Goal: Information Seeking & Learning: Learn about a topic

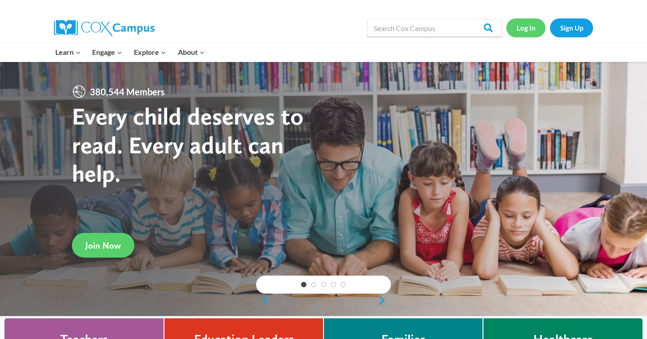
click at [518, 30] on link "Log In" at bounding box center [525, 27] width 39 height 18
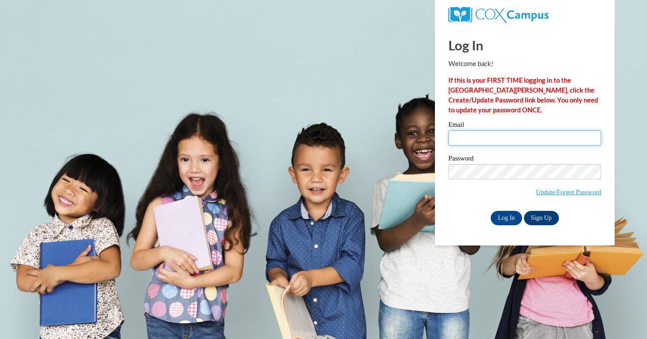
click at [461, 141] on input "Email" at bounding box center [524, 137] width 153 height 15
type input "thompsonsara@aasd.k12.wi.us"
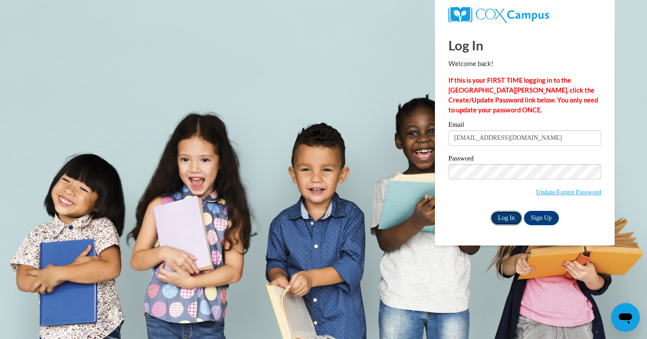
click at [499, 213] on input "Log In" at bounding box center [506, 218] width 31 height 14
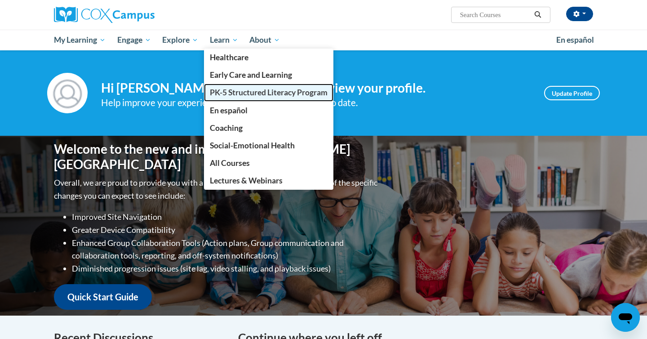
click at [230, 95] on span "PK-5 Structured Literacy Program" at bounding box center [269, 92] width 118 height 9
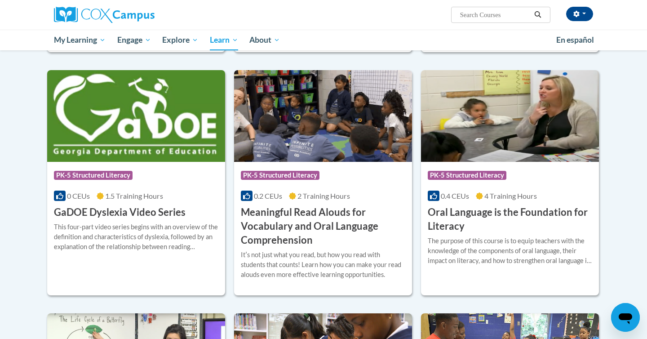
scroll to position [492, 0]
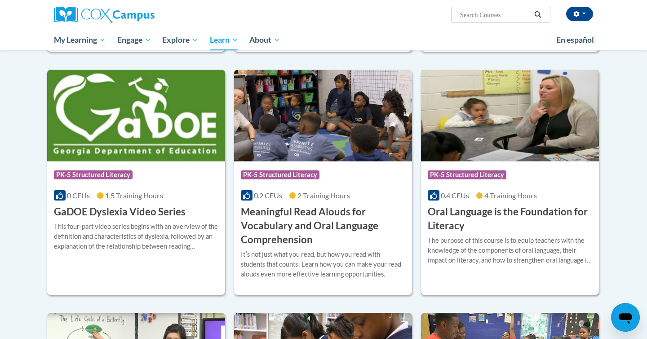
click at [458, 220] on h3 "Oral Language is the Foundation for Literacy" at bounding box center [510, 219] width 164 height 28
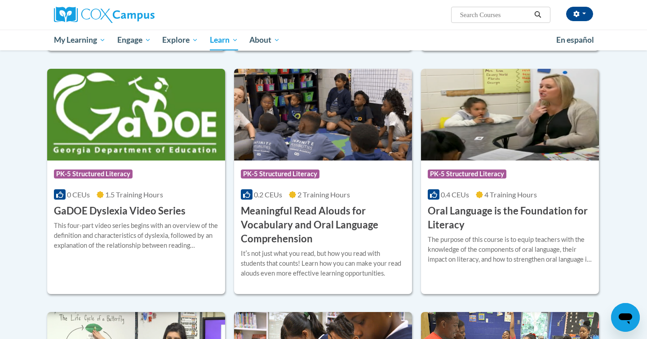
scroll to position [496, 0]
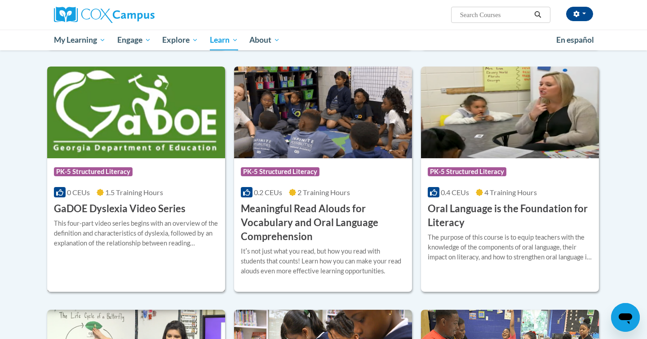
click at [67, 208] on h3 "GaDOE Dyslexia Video Series" at bounding box center [120, 209] width 132 height 14
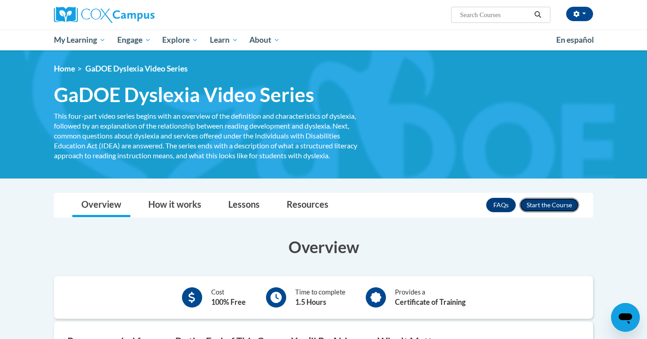
click at [554, 203] on button "Enroll" at bounding box center [549, 205] width 60 height 14
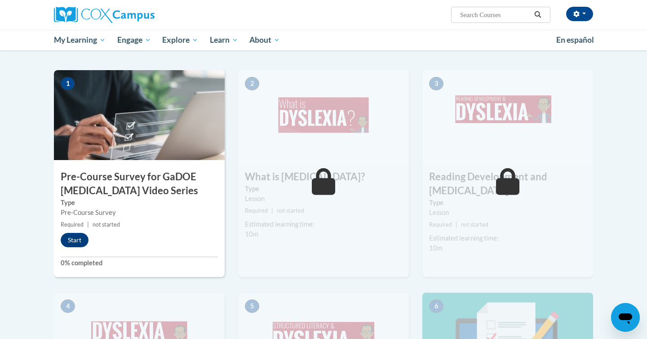
scroll to position [178, 0]
click at [76, 236] on button "Start" at bounding box center [75, 240] width 28 height 14
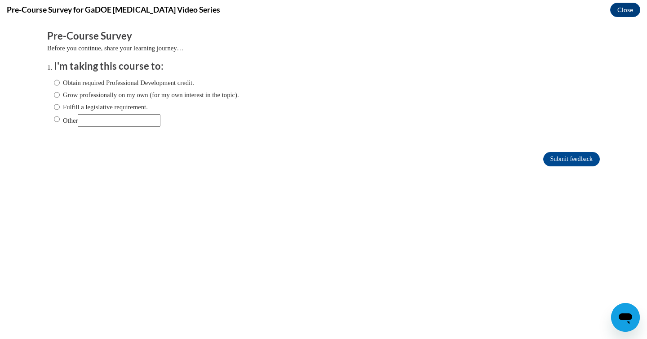
scroll to position [0, 0]
click at [140, 86] on label "Obtain required Professional Development credit." at bounding box center [124, 83] width 140 height 10
click at [60, 86] on input "Obtain required Professional Development credit." at bounding box center [57, 83] width 6 height 10
radio input "true"
click at [561, 163] on input "Submit feedback" at bounding box center [571, 159] width 57 height 14
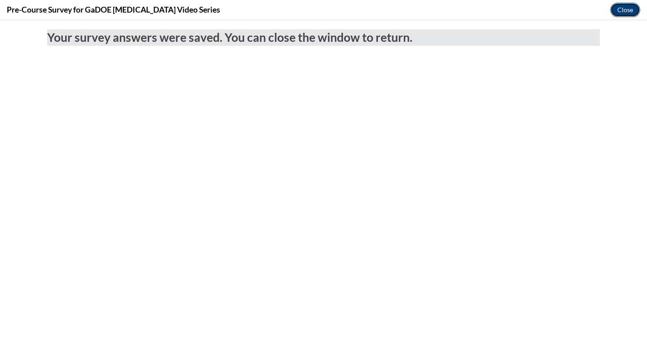
click at [629, 14] on button "Close" at bounding box center [625, 10] width 30 height 14
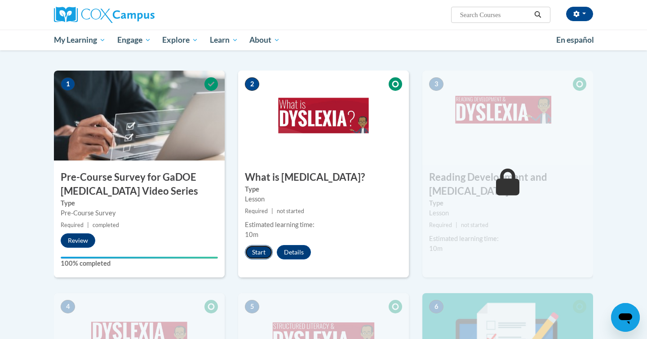
click at [252, 247] on button "Start" at bounding box center [259, 252] width 28 height 14
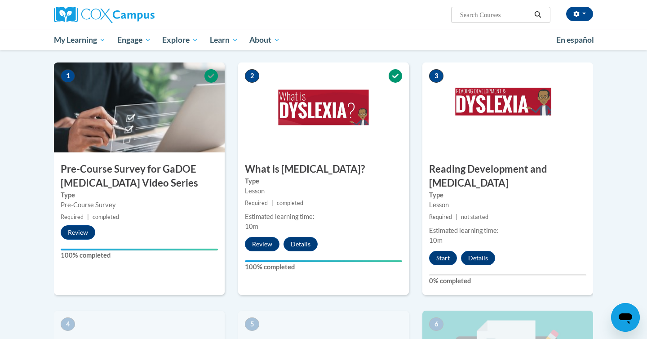
scroll to position [186, 0]
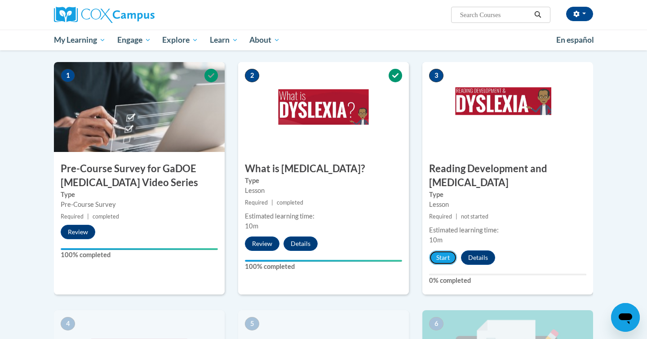
click at [444, 250] on button "Start" at bounding box center [443, 257] width 28 height 14
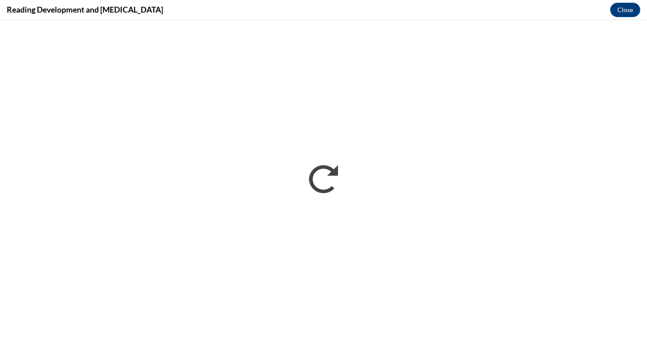
scroll to position [0, 0]
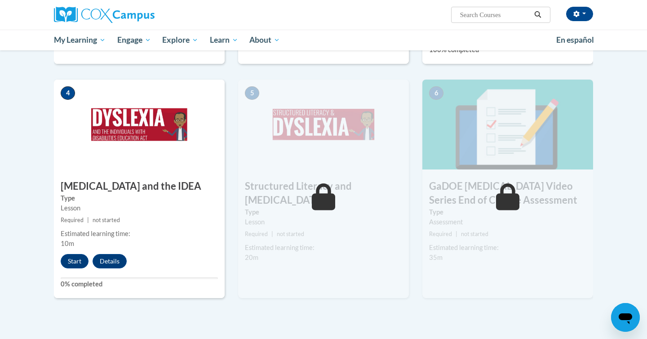
scroll to position [418, 0]
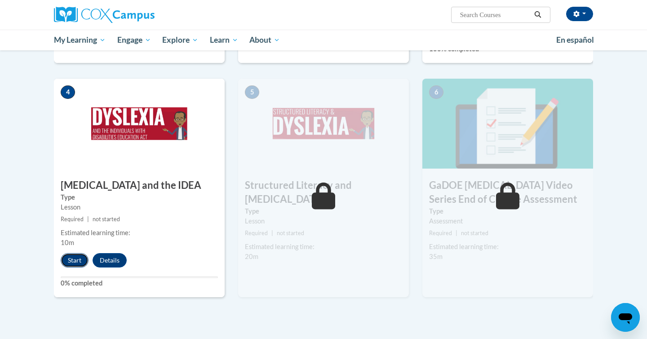
click at [83, 253] on button "Start" at bounding box center [75, 260] width 28 height 14
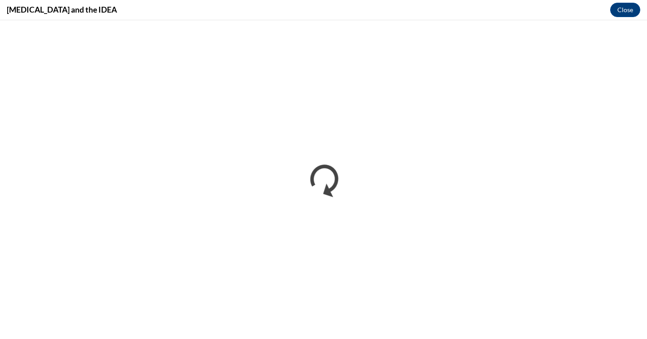
scroll to position [0, 0]
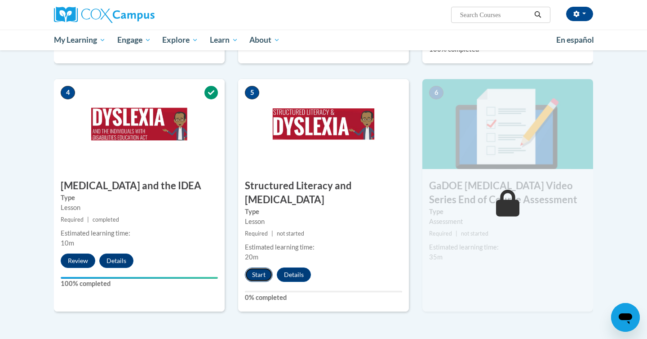
click at [252, 267] on button "Start" at bounding box center [259, 274] width 28 height 14
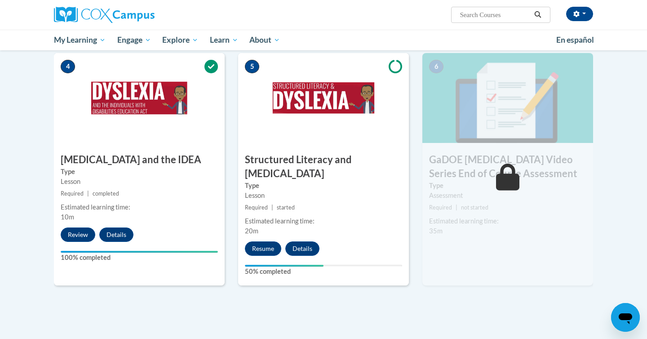
scroll to position [446, 0]
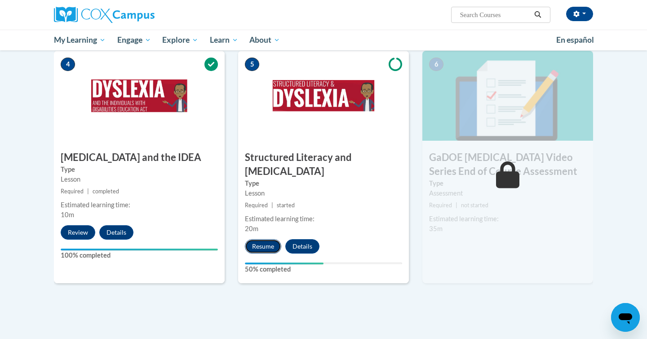
click at [259, 239] on button "Resume" at bounding box center [263, 246] width 36 height 14
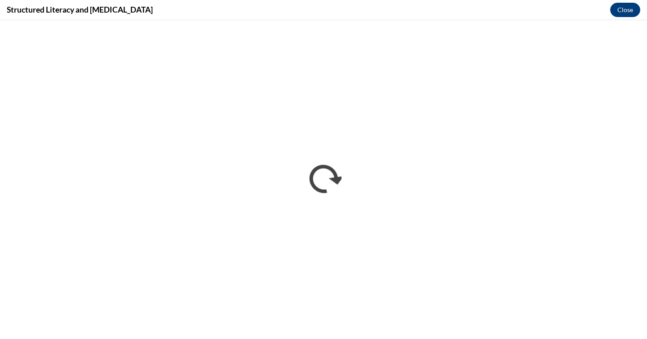
scroll to position [0, 0]
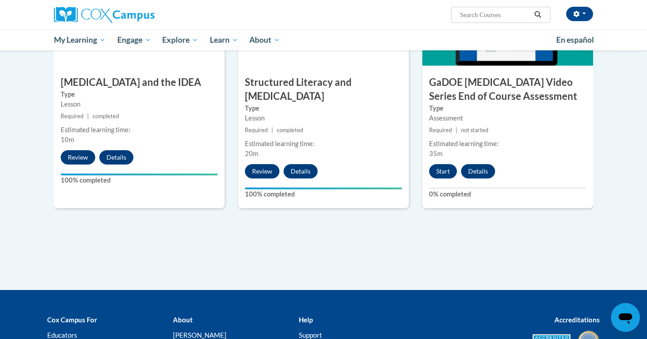
scroll to position [506, 0]
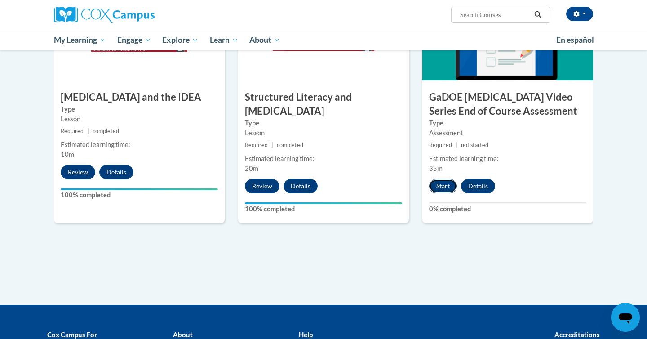
click at [443, 179] on button "Start" at bounding box center [443, 186] width 28 height 14
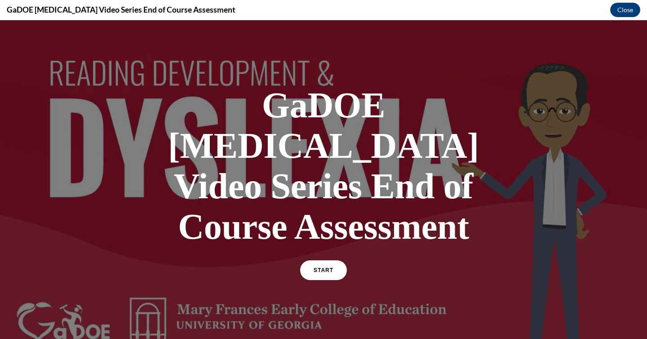
scroll to position [92, 0]
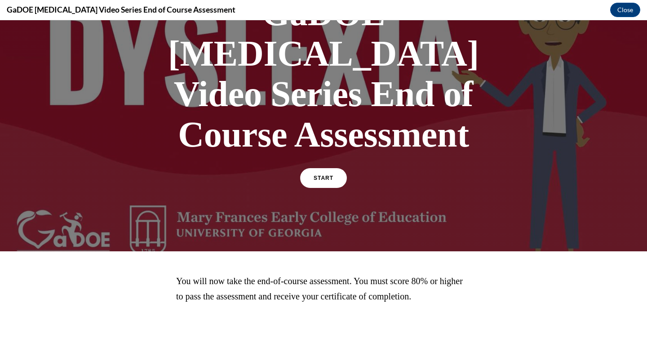
click at [325, 168] on div "START" at bounding box center [323, 181] width 47 height 27
click at [324, 168] on link "START" at bounding box center [323, 178] width 49 height 21
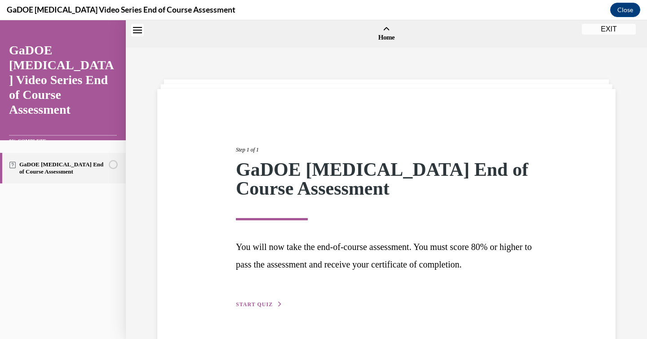
scroll to position [28, 0]
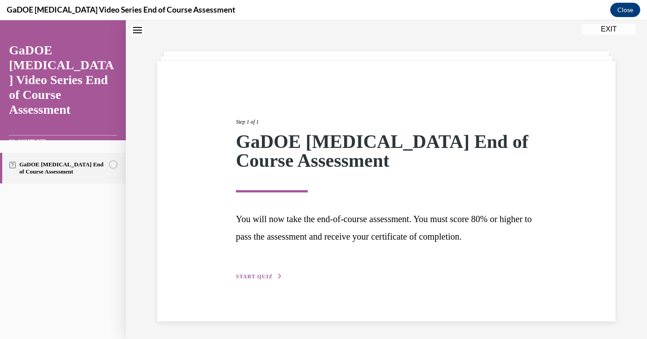
click at [253, 282] on div "Step 1 of 1 GaDOE [MEDICAL_DATA] End of Course Assessment You will now take the…" at bounding box center [386, 191] width 458 height 260
click at [256, 279] on span "START QUIZ" at bounding box center [254, 276] width 37 height 6
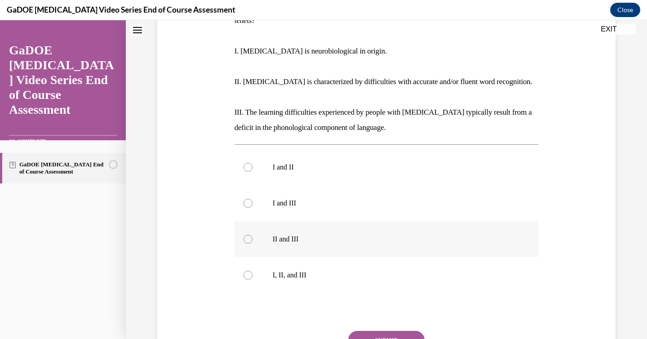
scroll to position [180, 0]
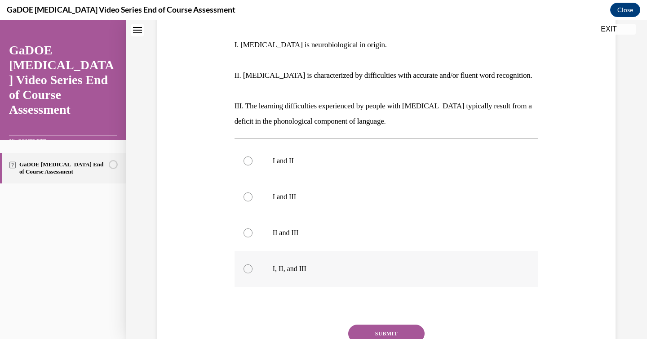
click at [256, 256] on label "I, II, and III" at bounding box center [387, 269] width 304 height 36
click at [252, 264] on input "I, II, and III" at bounding box center [248, 268] width 9 height 9
radio input "true"
click at [354, 324] on button "SUBMIT" at bounding box center [386, 333] width 76 height 18
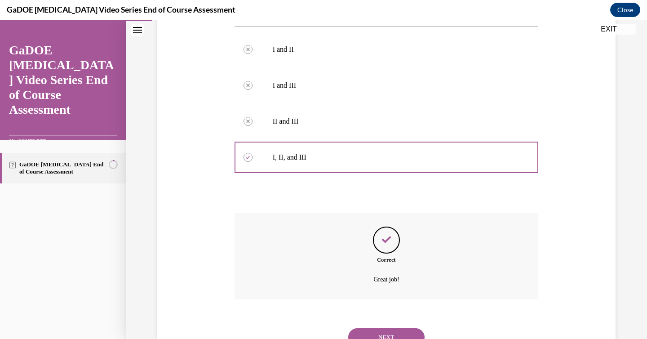
scroll to position [314, 0]
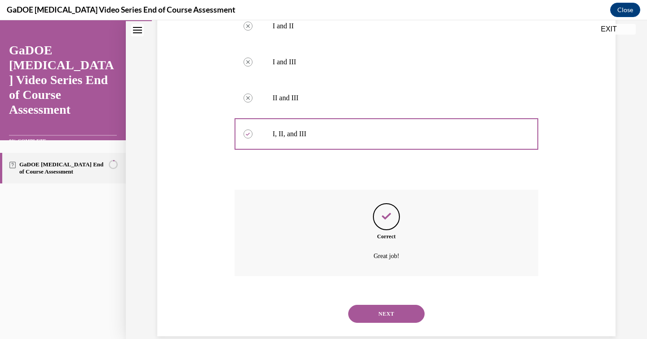
click at [368, 305] on button "NEXT" at bounding box center [386, 314] width 76 height 18
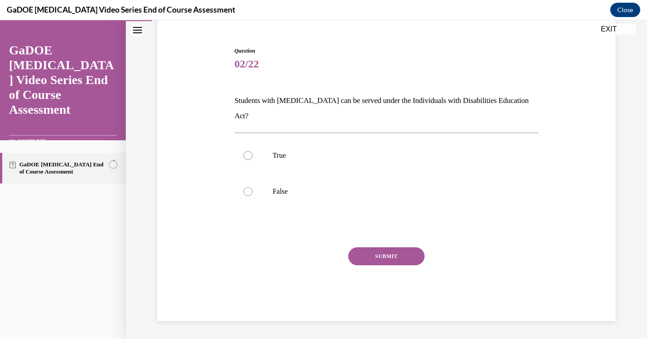
scroll to position [63, 0]
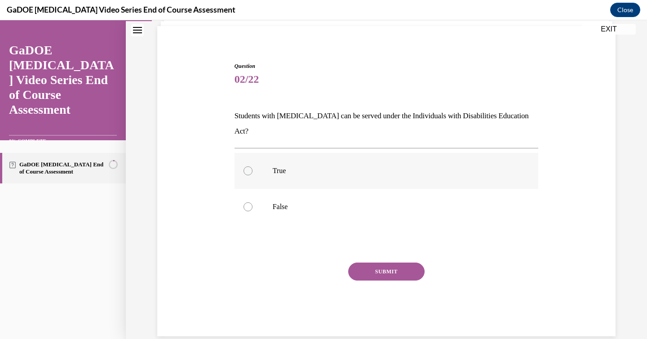
click at [297, 166] on p "True" at bounding box center [395, 170] width 244 height 9
click at [252, 166] on input "True" at bounding box center [248, 170] width 9 height 9
radio input "true"
click at [384, 262] on button "SUBMIT" at bounding box center [386, 271] width 76 height 18
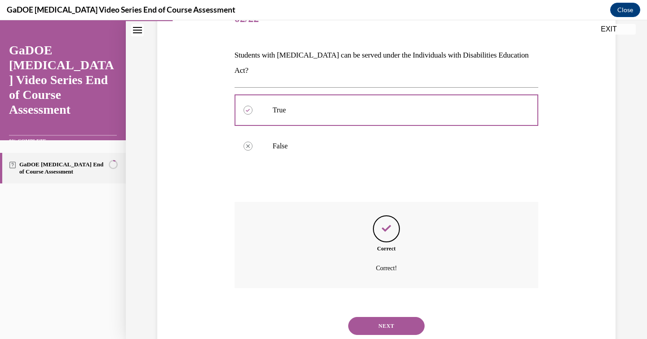
scroll to position [136, 0]
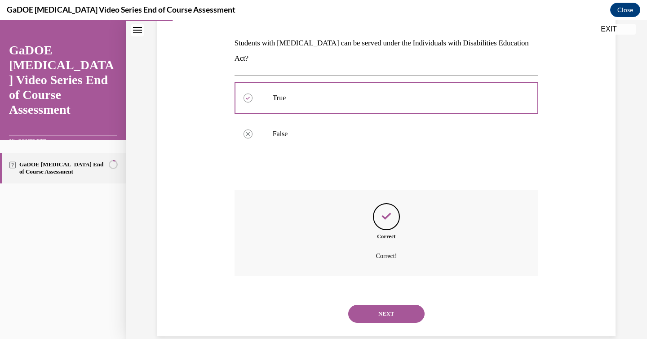
click at [377, 305] on button "NEXT" at bounding box center [386, 314] width 76 height 18
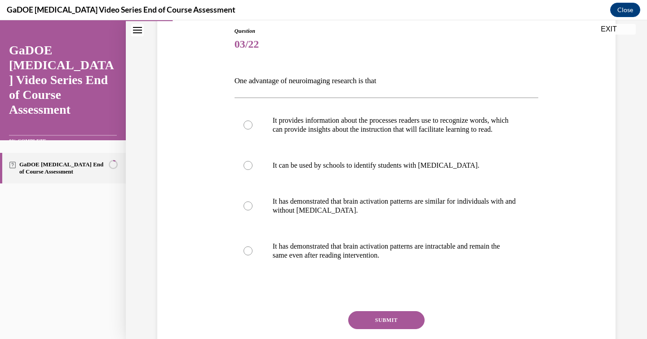
scroll to position [99, 0]
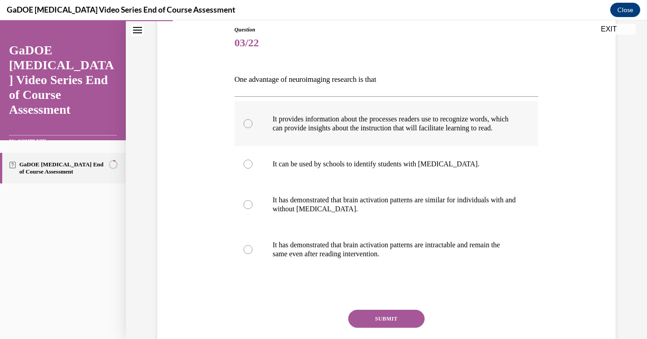
click at [382, 133] on p "It provides information about the processes readers use to recognize words, whi…" at bounding box center [395, 124] width 244 height 18
click at [252, 128] on input "It provides information about the processes readers use to recognize words, whi…" at bounding box center [248, 123] width 9 height 9
radio input "true"
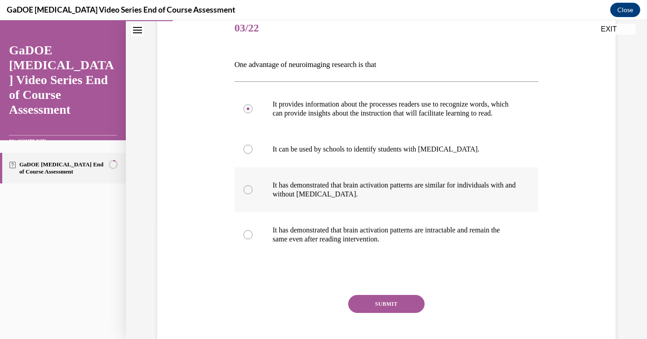
scroll to position [124, 0]
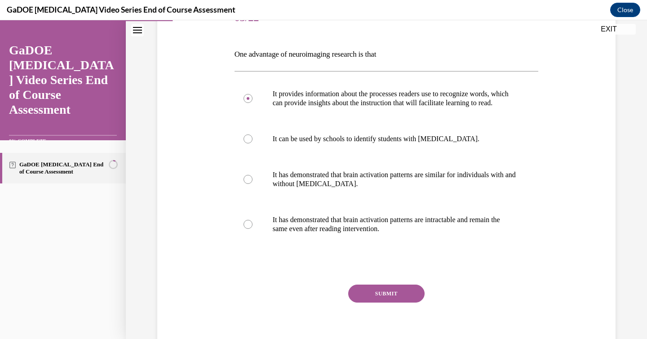
click at [384, 299] on button "SUBMIT" at bounding box center [386, 293] width 76 height 18
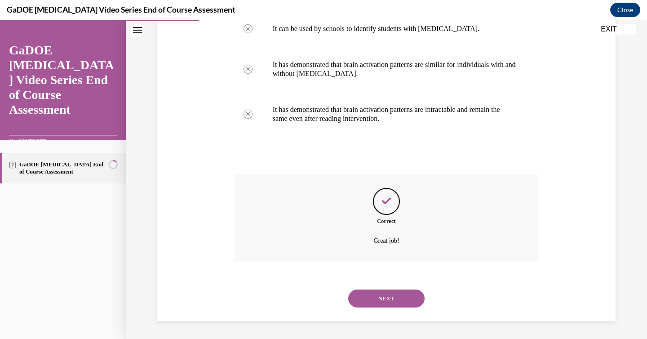
scroll to position [244, 0]
click at [383, 296] on button "NEXT" at bounding box center [386, 298] width 76 height 18
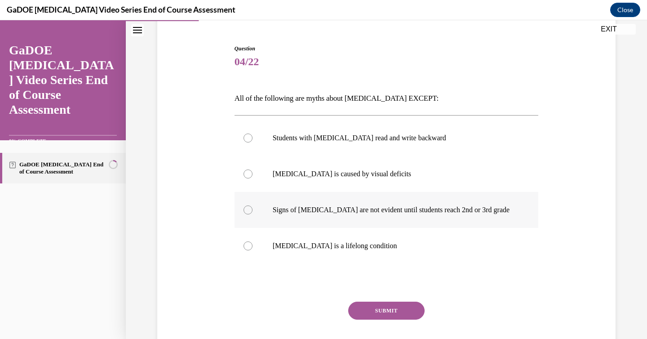
scroll to position [81, 0]
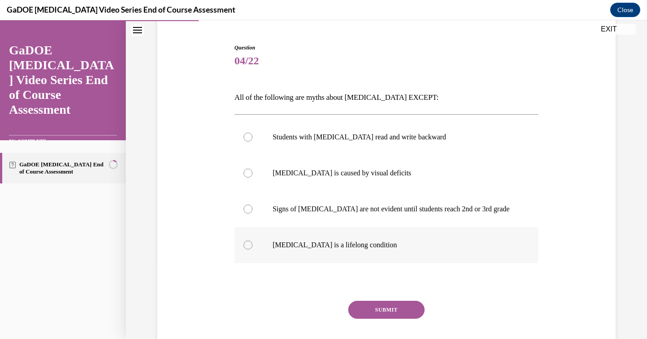
click at [347, 252] on label "Dyslexia is a lifelong condition" at bounding box center [387, 245] width 304 height 36
click at [252, 249] on input "Dyslexia is a lifelong condition" at bounding box center [248, 244] width 9 height 9
radio input "true"
click at [370, 311] on button "SUBMIT" at bounding box center [386, 310] width 76 height 18
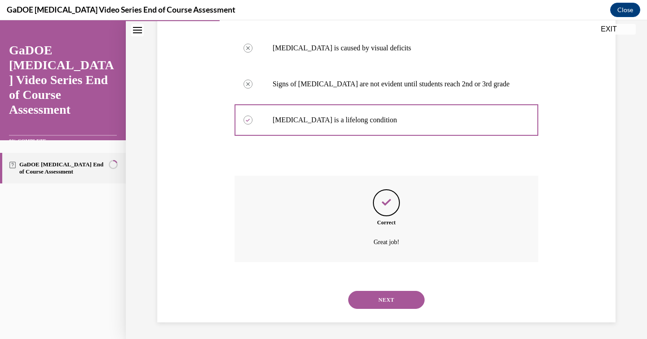
scroll to position [208, 0]
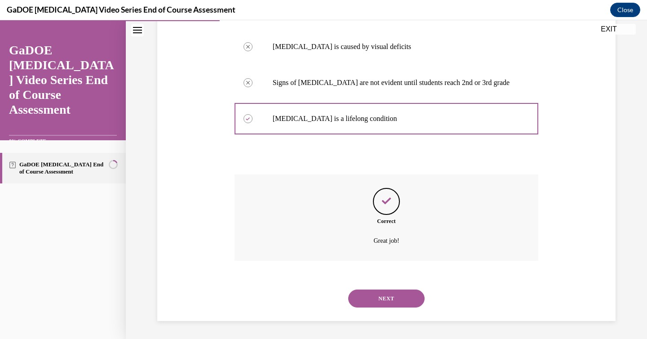
click at [370, 311] on div "NEXT" at bounding box center [387, 298] width 304 height 36
click at [369, 292] on button "NEXT" at bounding box center [386, 298] width 76 height 18
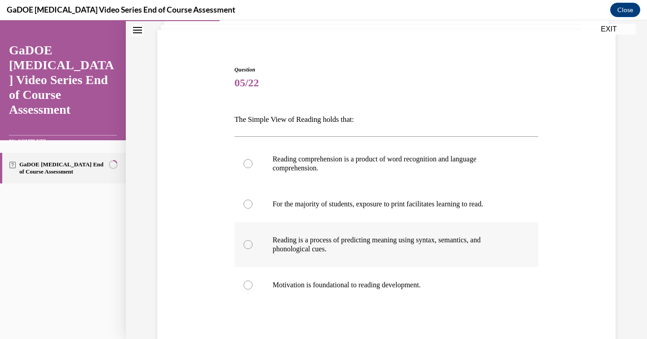
scroll to position [68, 0]
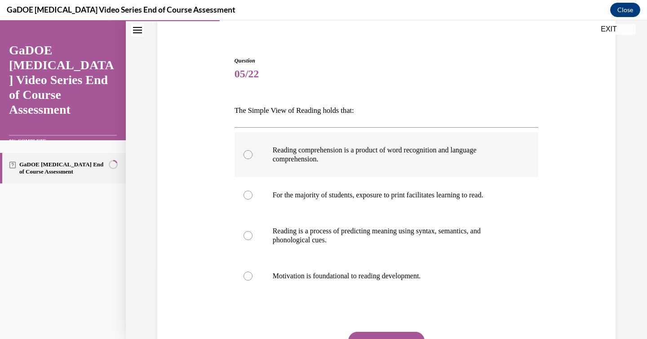
click at [352, 158] on p "Reading comprehension is a product of word recognition and language comprehensi…" at bounding box center [395, 155] width 244 height 18
click at [252, 158] on input "Reading comprehension is a product of word recognition and language comprehensi…" at bounding box center [248, 154] width 9 height 9
radio input "true"
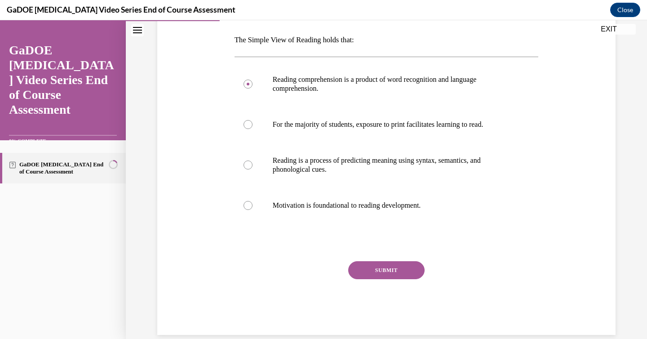
scroll to position [153, 0]
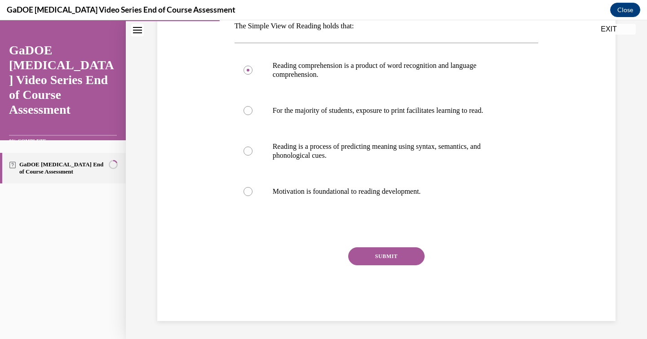
click at [370, 260] on button "SUBMIT" at bounding box center [386, 256] width 76 height 18
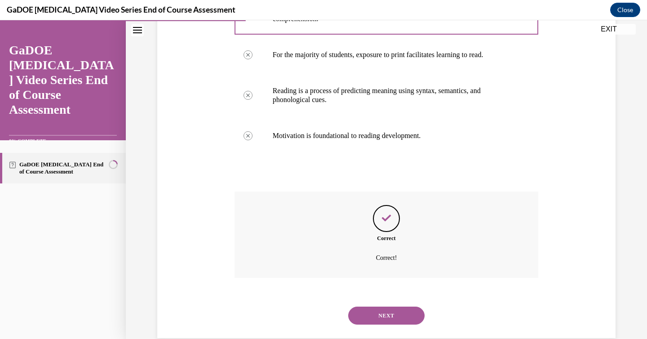
scroll to position [226, 0]
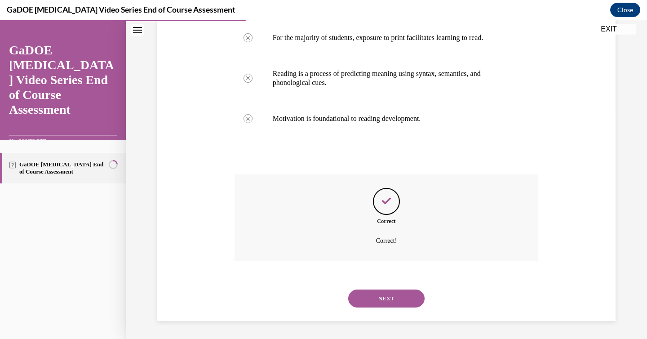
click at [385, 293] on button "NEXT" at bounding box center [386, 298] width 76 height 18
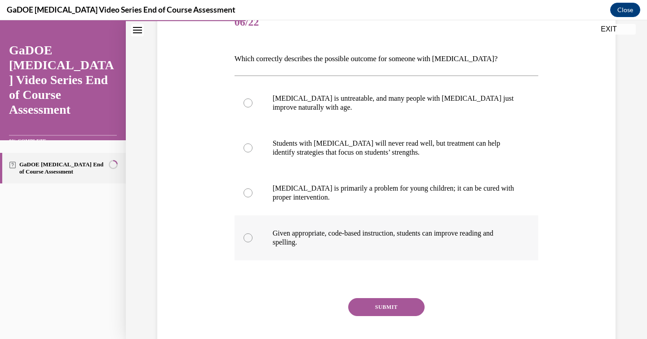
scroll to position [122, 0]
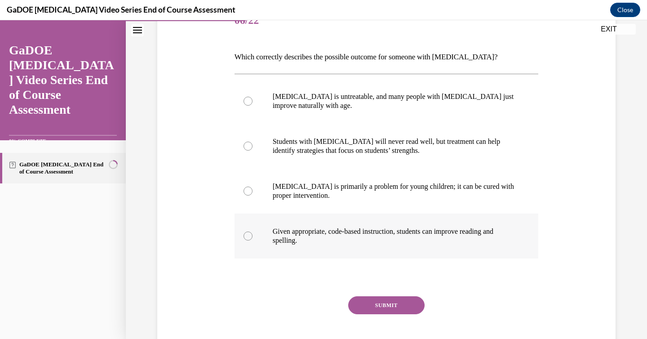
click at [353, 231] on p "Given appropriate, code-based instruction, students can improve reading and spe…" at bounding box center [395, 236] width 244 height 18
click at [252, 231] on input "Given appropriate, code-based instruction, students can improve reading and spe…" at bounding box center [248, 235] width 9 height 9
radio input "true"
click at [383, 310] on button "SUBMIT" at bounding box center [386, 305] width 76 height 18
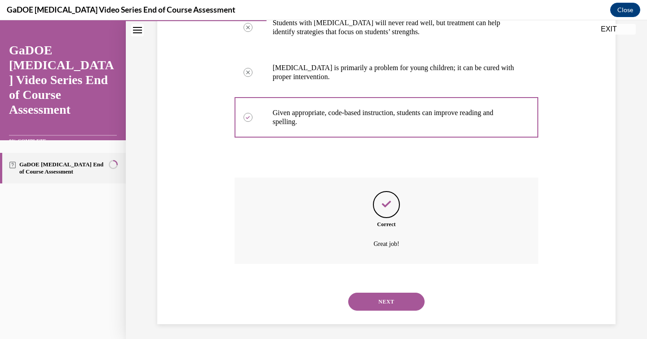
scroll to position [244, 0]
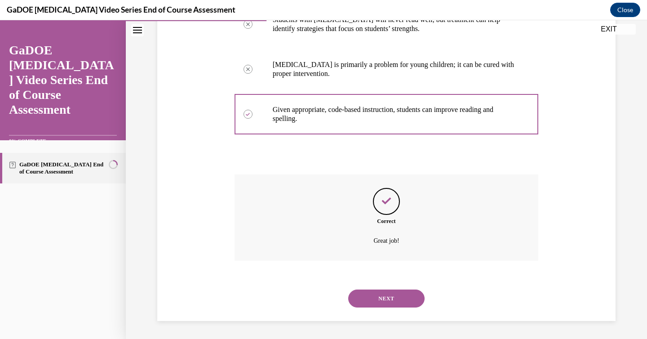
click at [383, 309] on div "NEXT" at bounding box center [387, 298] width 304 height 36
click at [381, 299] on button "NEXT" at bounding box center [386, 298] width 76 height 18
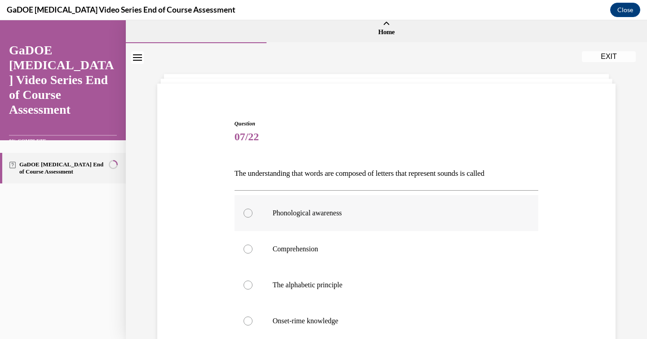
click at [361, 210] on p "Phonological awareness" at bounding box center [395, 212] width 244 height 9
click at [252, 210] on input "Phonological awareness" at bounding box center [248, 212] width 9 height 9
radio input "true"
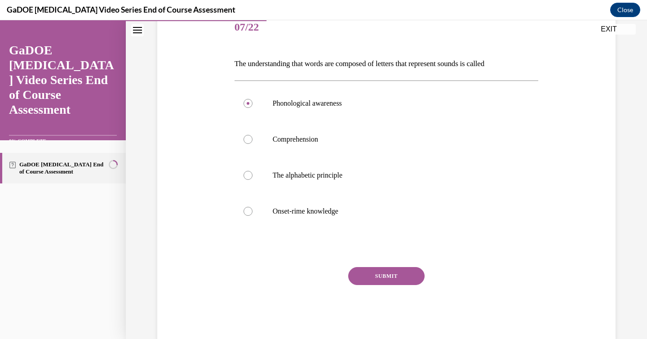
click at [368, 282] on button "SUBMIT" at bounding box center [386, 276] width 76 height 18
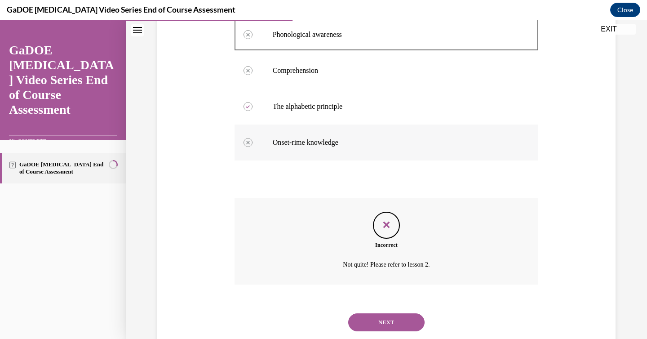
scroll to position [208, 0]
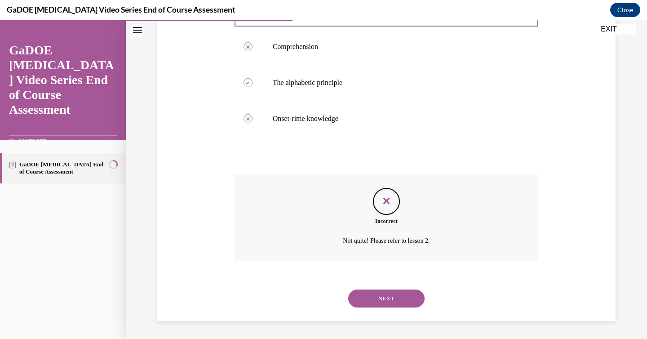
click at [381, 301] on button "NEXT" at bounding box center [386, 298] width 76 height 18
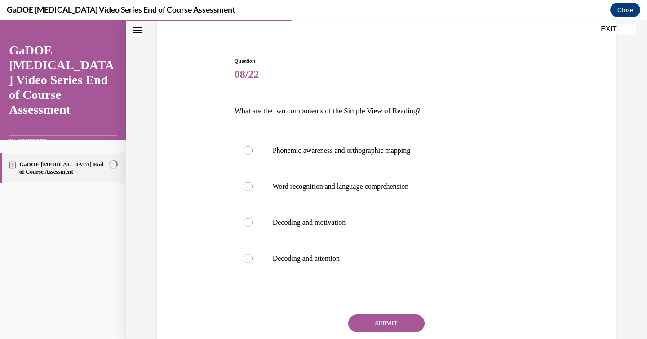
scroll to position [68, 0]
click at [354, 180] on label "Word recognition and language comprehension" at bounding box center [387, 186] width 304 height 36
click at [252, 182] on input "Word recognition and language comprehension" at bounding box center [248, 186] width 9 height 9
radio input "true"
click at [385, 328] on button "SUBMIT" at bounding box center [386, 323] width 76 height 18
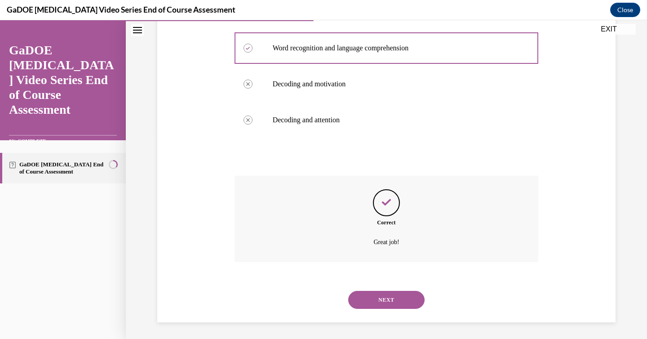
scroll to position [208, 0]
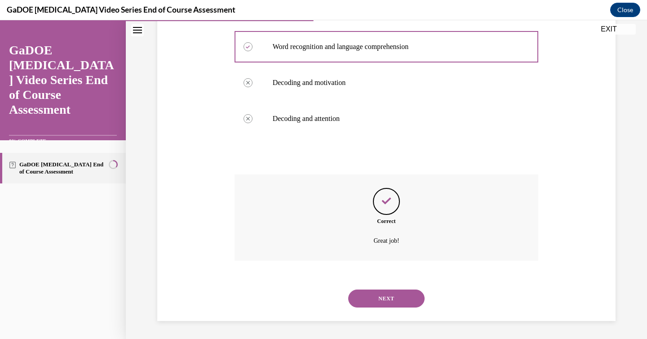
click at [384, 303] on button "NEXT" at bounding box center [386, 298] width 76 height 18
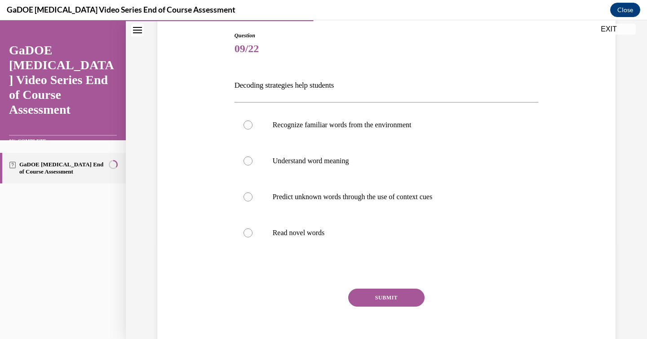
scroll to position [98, 0]
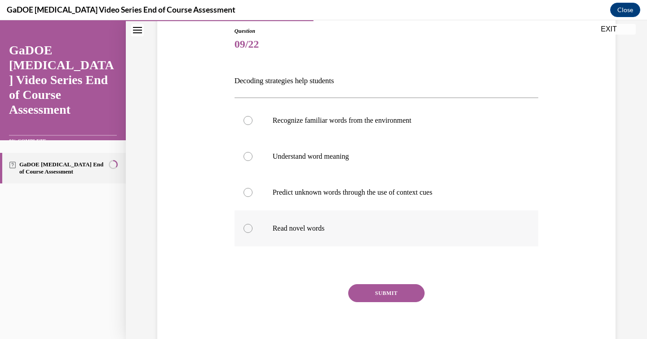
click at [321, 235] on label "Read novel words" at bounding box center [387, 228] width 304 height 36
click at [252, 233] on input "Read novel words" at bounding box center [248, 228] width 9 height 9
radio input "true"
click at [379, 289] on button "SUBMIT" at bounding box center [386, 293] width 76 height 18
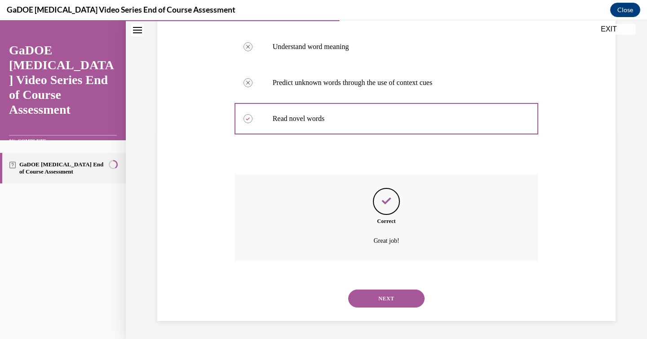
click at [376, 303] on button "NEXT" at bounding box center [386, 298] width 76 height 18
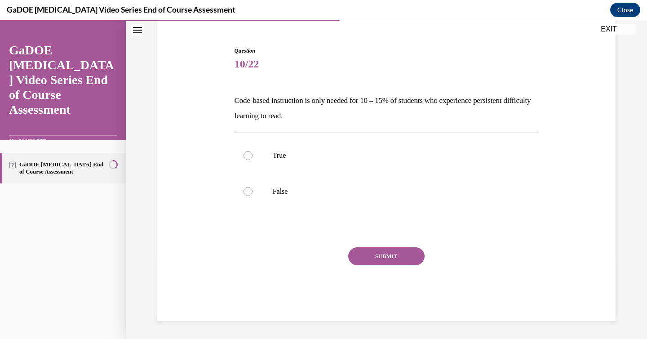
scroll to position [78, 0]
click at [283, 191] on p "False" at bounding box center [395, 191] width 244 height 9
click at [252, 191] on input "False" at bounding box center [248, 191] width 9 height 9
radio input "true"
click at [360, 251] on button "SUBMIT" at bounding box center [386, 256] width 76 height 18
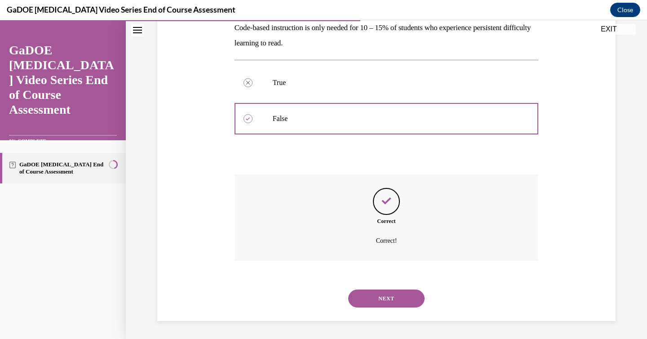
click at [380, 299] on button "NEXT" at bounding box center [386, 298] width 76 height 18
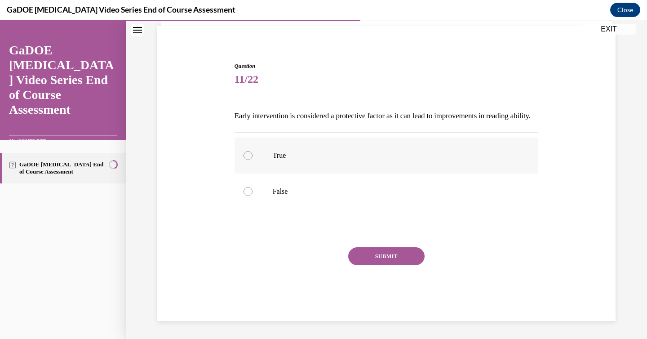
click at [302, 154] on p "True" at bounding box center [395, 155] width 244 height 9
click at [252, 154] on input "True" at bounding box center [248, 155] width 9 height 9
radio input "true"
click at [362, 257] on button "SUBMIT" at bounding box center [386, 256] width 76 height 18
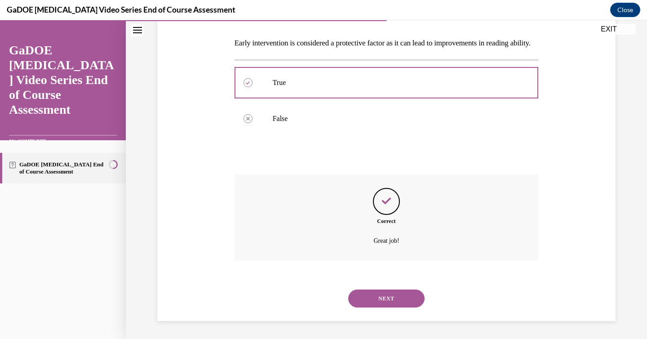
click at [385, 293] on button "NEXT" at bounding box center [386, 298] width 76 height 18
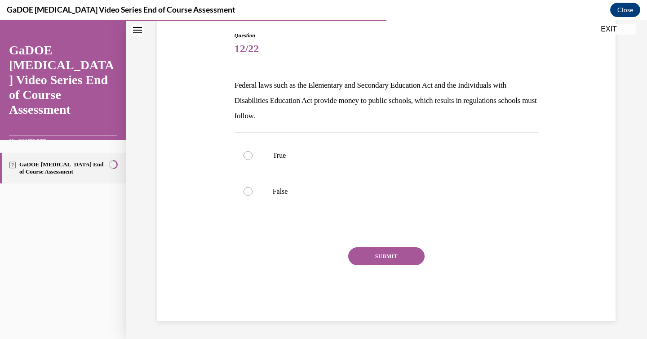
scroll to position [93, 0]
click at [361, 171] on label "True" at bounding box center [387, 155] width 304 height 36
click at [252, 160] on input "True" at bounding box center [248, 155] width 9 height 9
radio input "true"
click at [385, 257] on button "SUBMIT" at bounding box center [386, 256] width 76 height 18
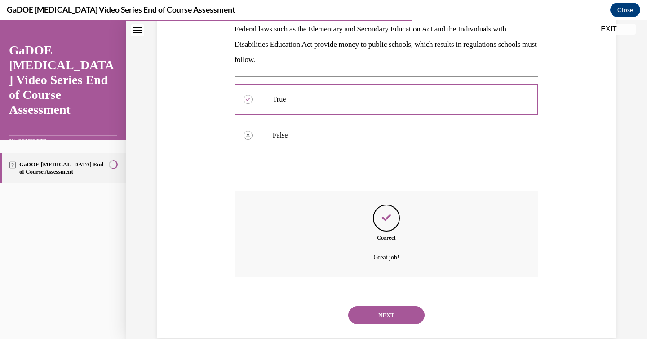
scroll to position [166, 0]
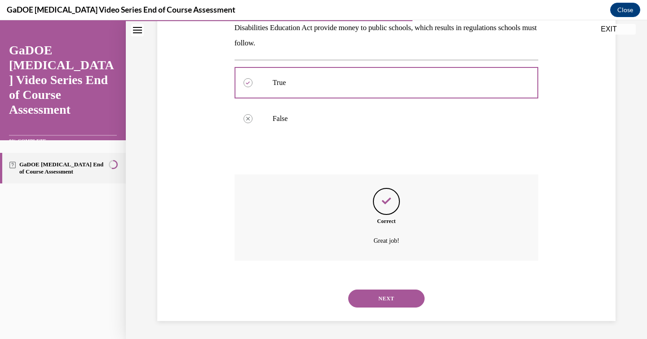
click at [390, 298] on button "NEXT" at bounding box center [386, 298] width 76 height 18
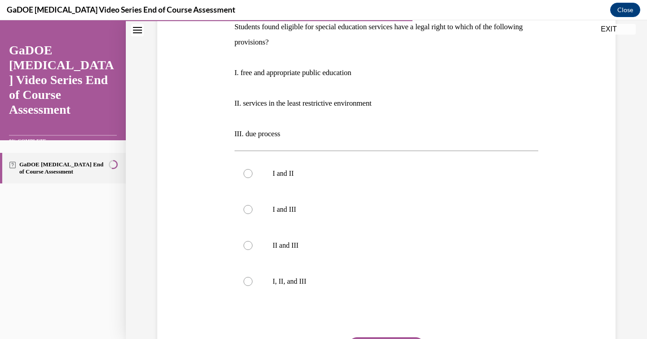
scroll to position [169, 0]
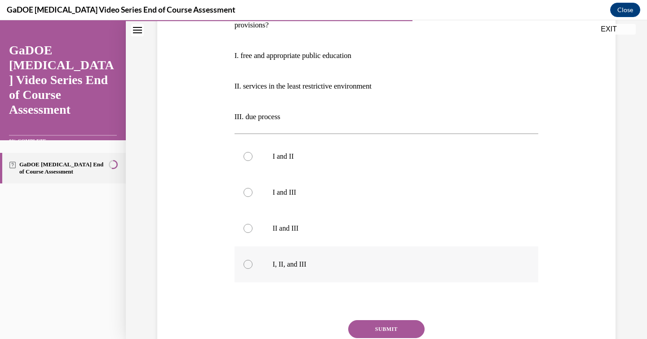
click at [292, 264] on p "I, II, and III" at bounding box center [395, 264] width 244 height 9
click at [252, 264] on input "I, II, and III" at bounding box center [248, 264] width 9 height 9
radio input "true"
click at [365, 321] on button "SUBMIT" at bounding box center [386, 329] width 76 height 18
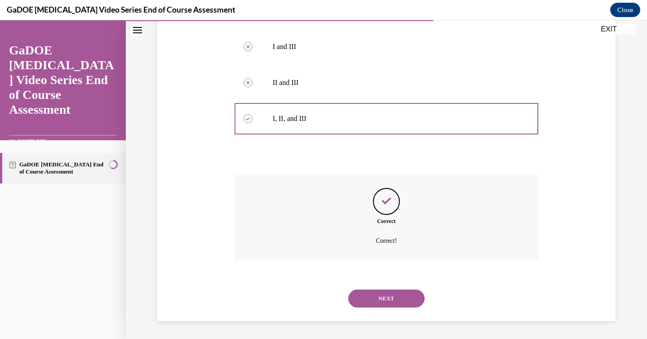
click at [369, 297] on button "NEXT" at bounding box center [386, 298] width 76 height 18
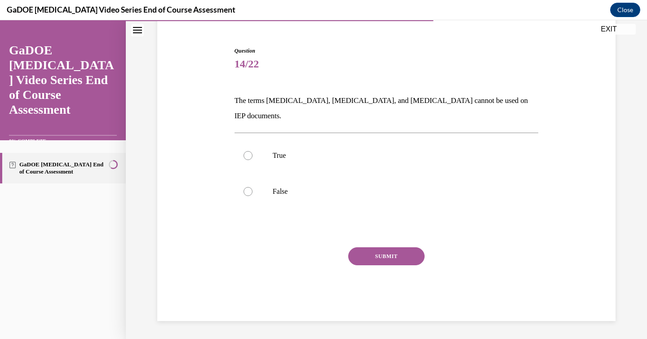
scroll to position [63, 0]
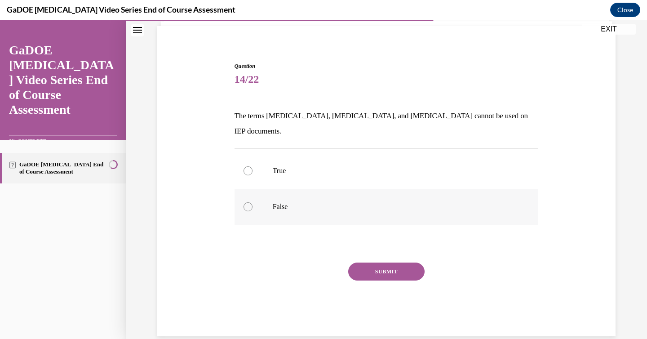
click at [301, 197] on label "False" at bounding box center [387, 207] width 304 height 36
click at [252, 202] on input "False" at bounding box center [248, 206] width 9 height 9
radio input "true"
click at [368, 262] on button "SUBMIT" at bounding box center [386, 271] width 76 height 18
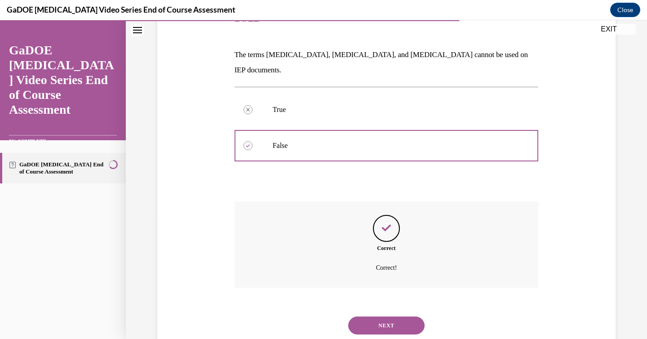
scroll to position [136, 0]
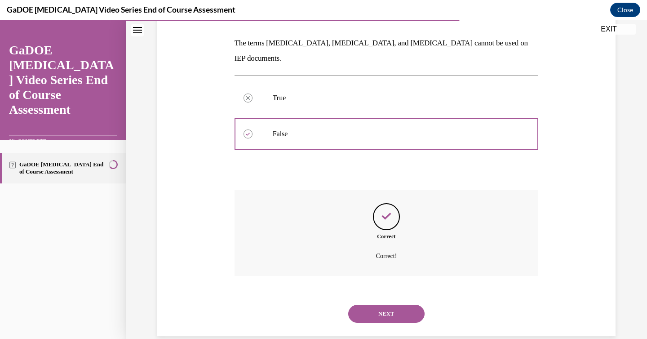
click at [373, 305] on button "NEXT" at bounding box center [386, 314] width 76 height 18
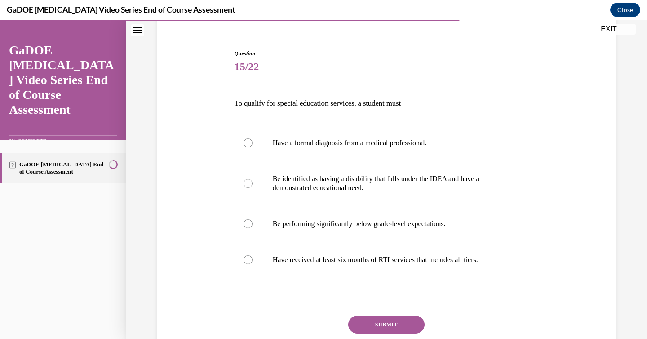
scroll to position [76, 0]
click at [409, 183] on p "Be identified as having a disability that falls under the IDEA and have a demon…" at bounding box center [395, 183] width 244 height 18
click at [252, 183] on input "Be identified as having a disability that falls under the IDEA and have a demon…" at bounding box center [248, 182] width 9 height 9
radio input "true"
click at [393, 326] on button "SUBMIT" at bounding box center [386, 324] width 76 height 18
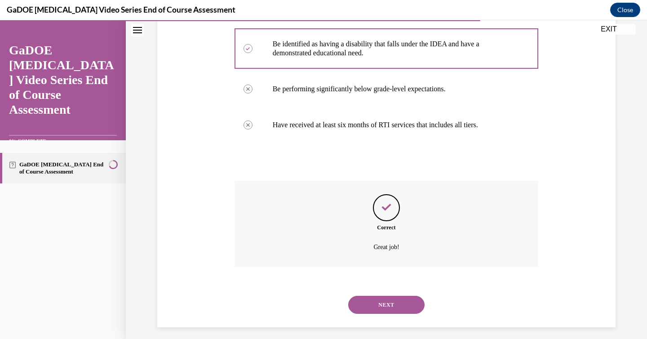
scroll to position [217, 0]
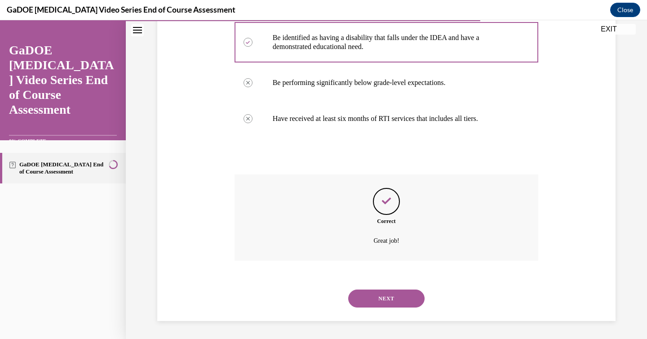
click at [389, 303] on button "NEXT" at bounding box center [386, 298] width 76 height 18
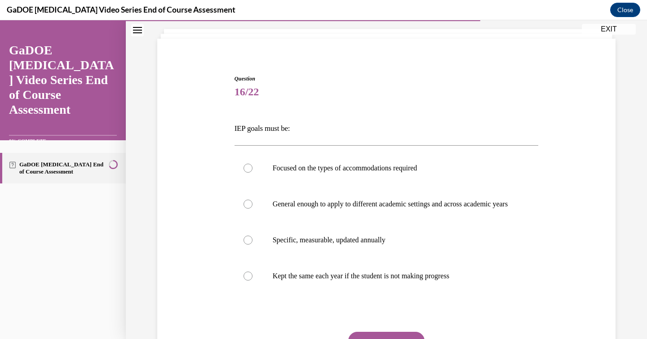
scroll to position [51, 0]
click at [354, 244] on p "Specific, measurable, updated annually" at bounding box center [395, 239] width 244 height 9
click at [252, 244] on input "Specific, measurable, updated annually" at bounding box center [248, 239] width 9 height 9
radio input "true"
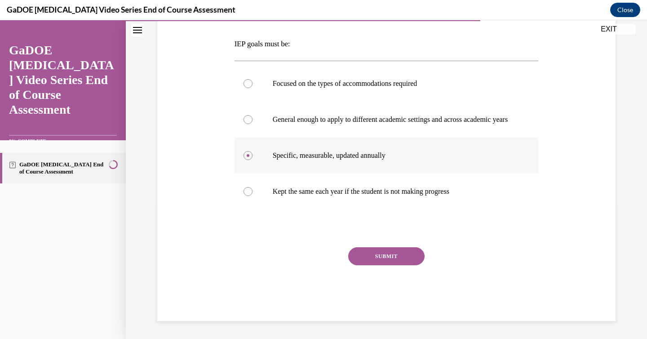
scroll to position [144, 0]
click at [394, 258] on button "SUBMIT" at bounding box center [386, 256] width 76 height 18
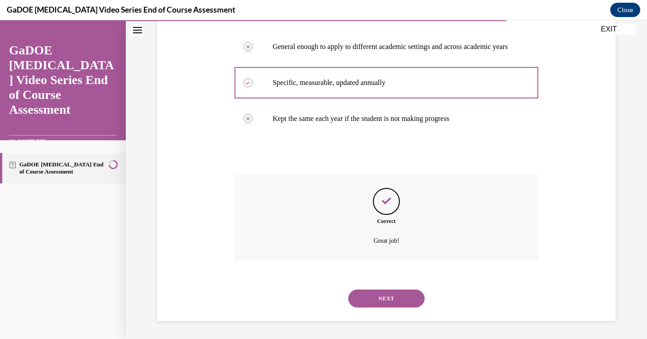
scroll to position [217, 0]
click at [386, 294] on button "NEXT" at bounding box center [386, 298] width 76 height 18
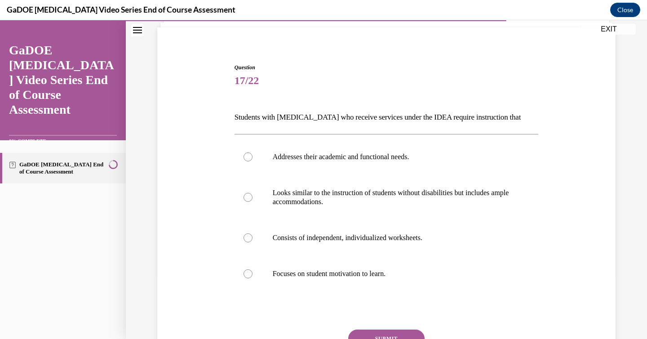
scroll to position [63, 0]
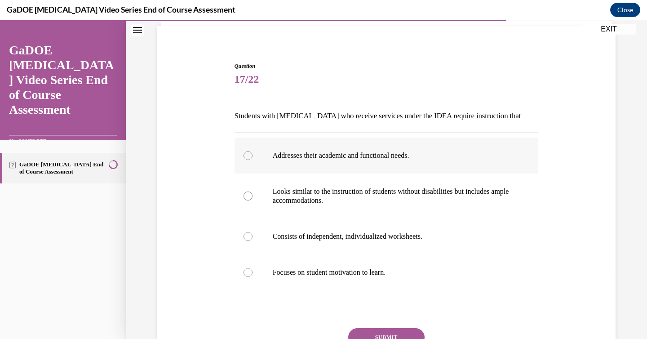
click at [327, 151] on p "Addresses their academic and functional needs." at bounding box center [395, 155] width 244 height 9
click at [252, 151] on input "Addresses their academic and functional needs." at bounding box center [248, 155] width 9 height 9
radio input "true"
click at [375, 332] on button "SUBMIT" at bounding box center [386, 337] width 76 height 18
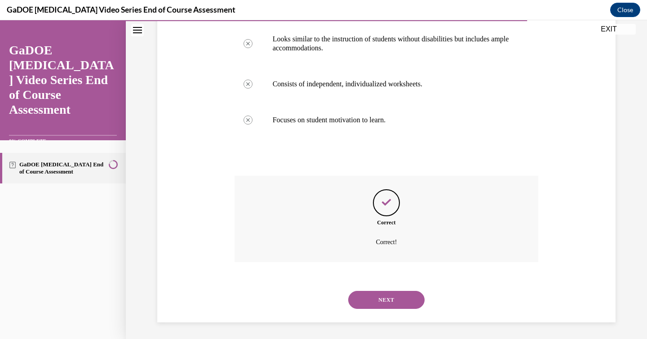
scroll to position [217, 0]
click at [373, 286] on div "NEXT" at bounding box center [387, 298] width 304 height 36
click at [373, 294] on button "NEXT" at bounding box center [386, 298] width 76 height 18
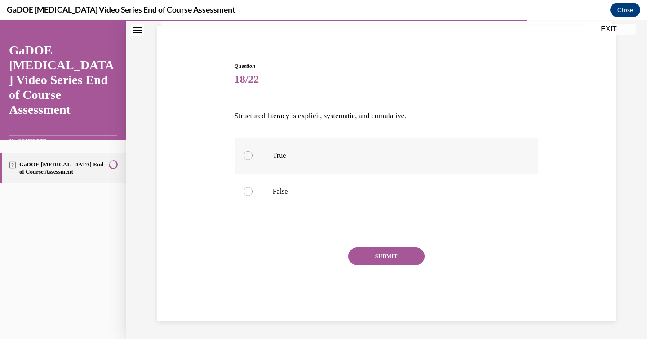
click at [331, 159] on p "True" at bounding box center [395, 155] width 244 height 9
click at [252, 159] on input "True" at bounding box center [248, 155] width 9 height 9
radio input "true"
click at [380, 258] on button "SUBMIT" at bounding box center [386, 256] width 76 height 18
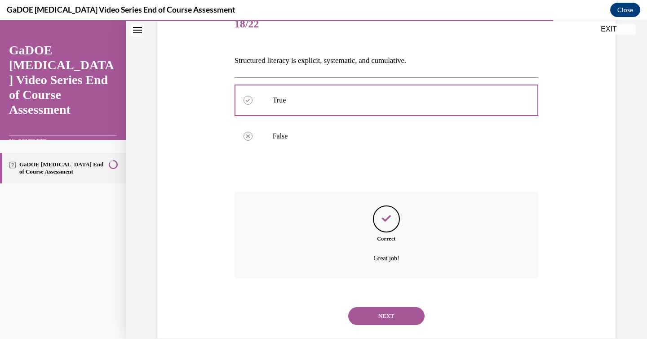
scroll to position [136, 0]
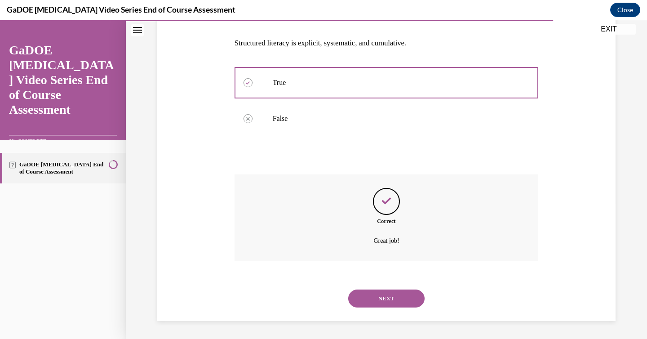
click at [386, 300] on button "NEXT" at bounding box center [386, 298] width 76 height 18
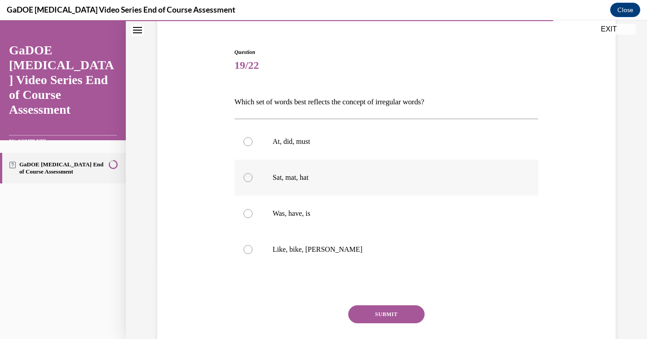
scroll to position [78, 0]
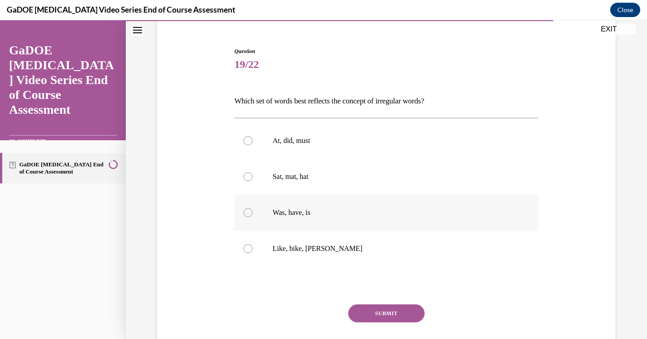
click at [326, 207] on label "Was, have, is" at bounding box center [387, 213] width 304 height 36
click at [252, 208] on input "Was, have, is" at bounding box center [248, 212] width 9 height 9
radio input "true"
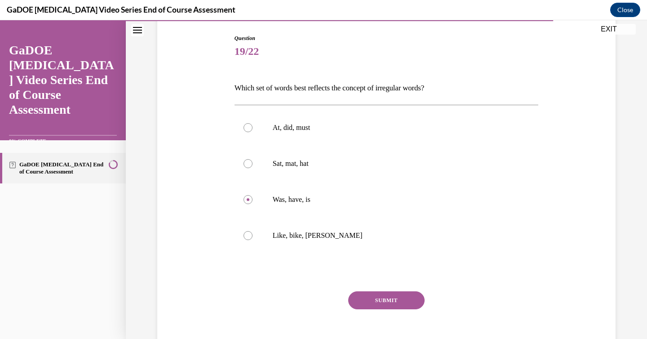
click at [362, 301] on button "SUBMIT" at bounding box center [386, 300] width 76 height 18
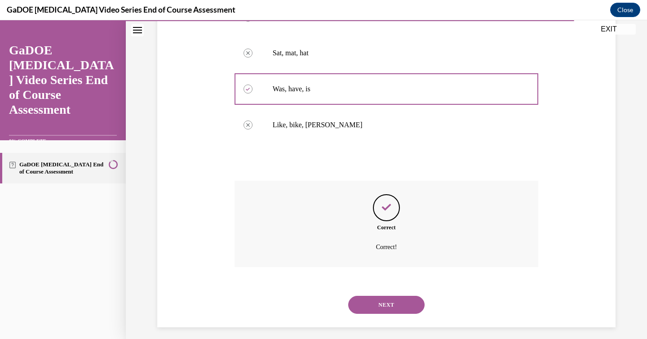
scroll to position [208, 0]
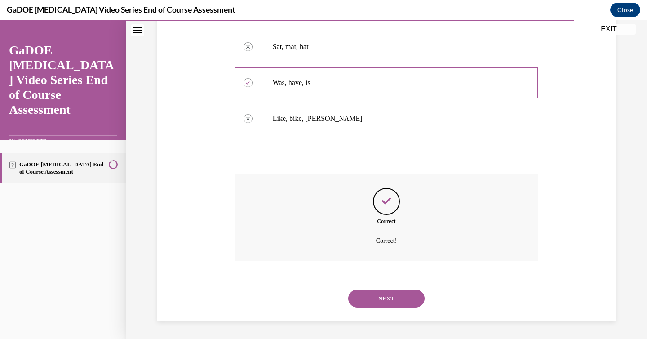
click at [380, 302] on button "NEXT" at bounding box center [386, 298] width 76 height 18
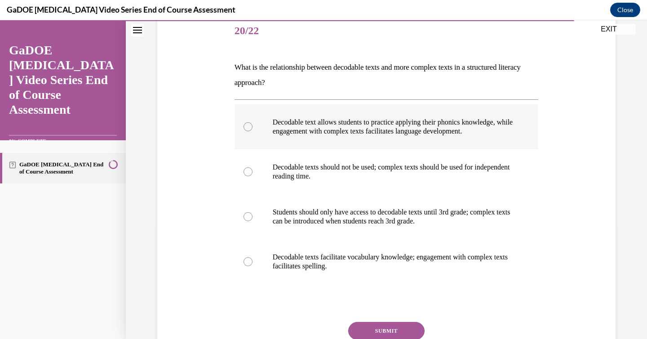
scroll to position [112, 0]
click at [354, 139] on label "Decodable text allows students to practice applying their phonics knowledge, wh…" at bounding box center [387, 126] width 304 height 45
click at [252, 131] on input "Decodable text allows students to practice applying their phonics knowledge, wh…" at bounding box center [248, 126] width 9 height 9
radio input "true"
click at [369, 332] on button "SUBMIT" at bounding box center [386, 330] width 76 height 18
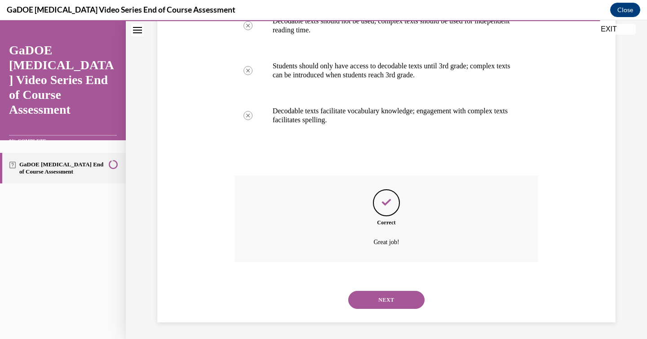
scroll to position [259, 0]
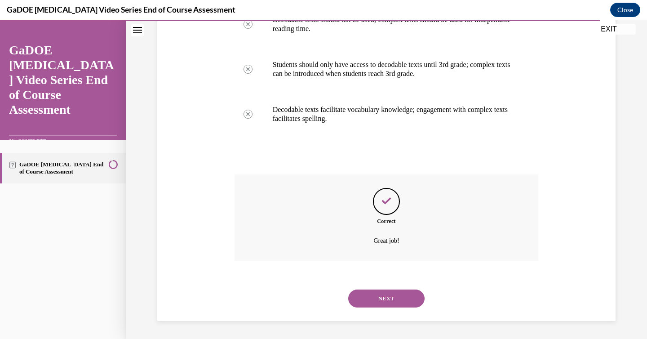
click at [381, 301] on button "NEXT" at bounding box center [386, 298] width 76 height 18
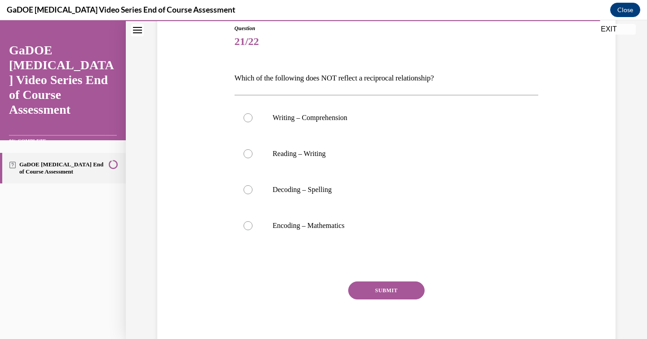
scroll to position [105, 0]
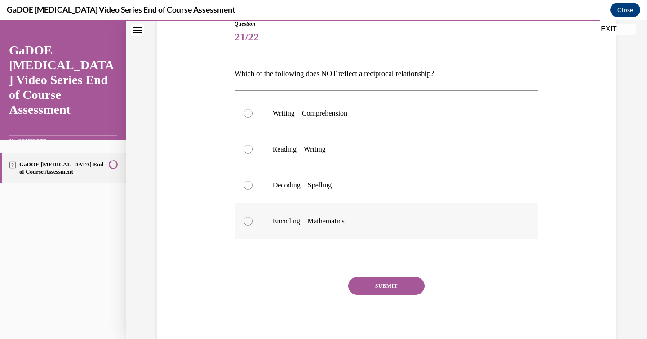
click at [354, 217] on p "Encoding – Mathematics" at bounding box center [395, 221] width 244 height 9
click at [252, 217] on input "Encoding – Mathematics" at bounding box center [248, 221] width 9 height 9
radio input "true"
click at [380, 287] on button "SUBMIT" at bounding box center [386, 286] width 76 height 18
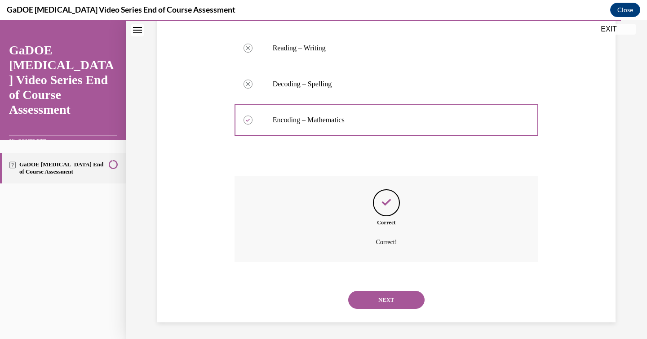
scroll to position [208, 0]
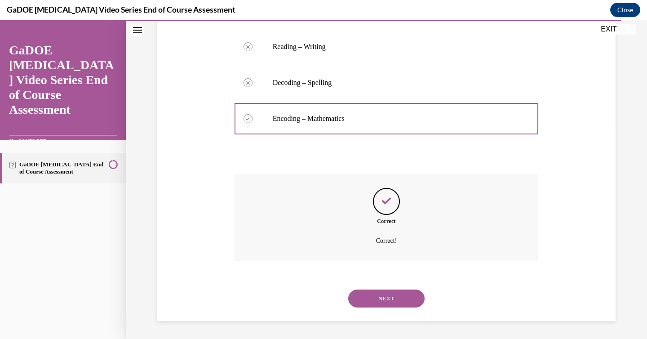
click at [380, 297] on button "NEXT" at bounding box center [386, 298] width 76 height 18
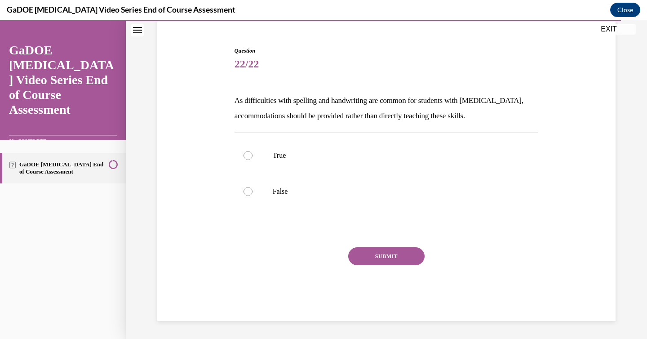
scroll to position [78, 0]
click at [336, 158] on p "True" at bounding box center [395, 155] width 244 height 9
click at [252, 158] on input "True" at bounding box center [248, 155] width 9 height 9
radio input "true"
click at [375, 255] on button "SUBMIT" at bounding box center [386, 256] width 76 height 18
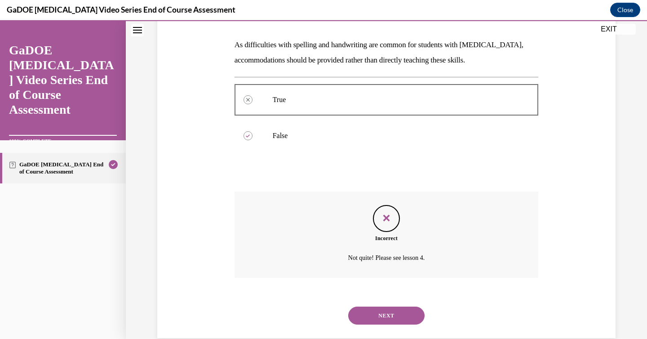
scroll to position [151, 0]
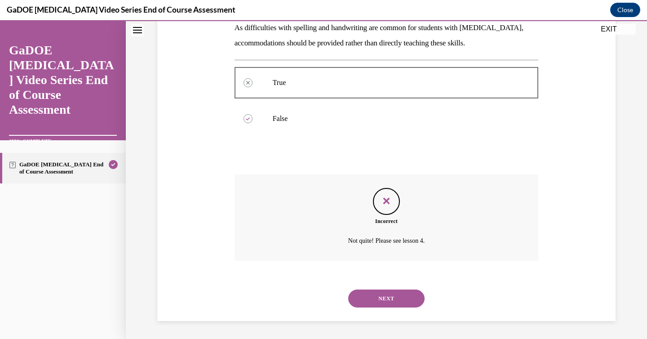
click at [371, 301] on button "NEXT" at bounding box center [386, 298] width 76 height 18
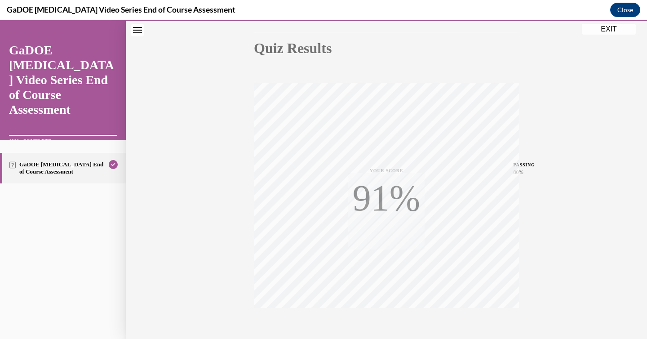
scroll to position [142, 0]
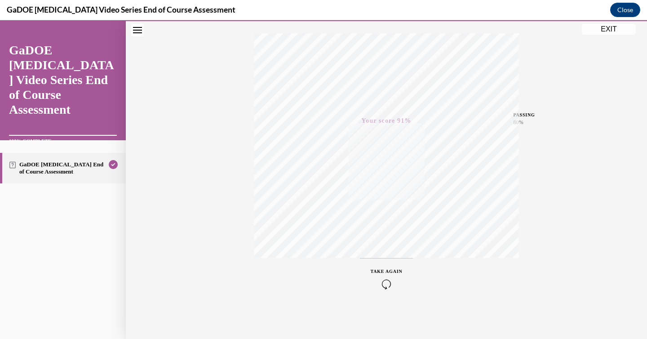
click at [601, 31] on button "EXIT" at bounding box center [609, 29] width 54 height 11
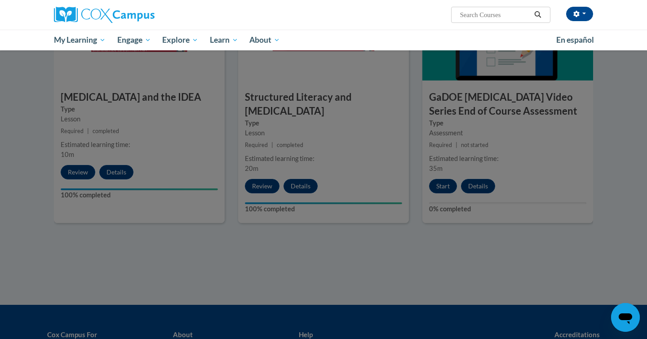
click at [216, 204] on div at bounding box center [323, 169] width 647 height 339
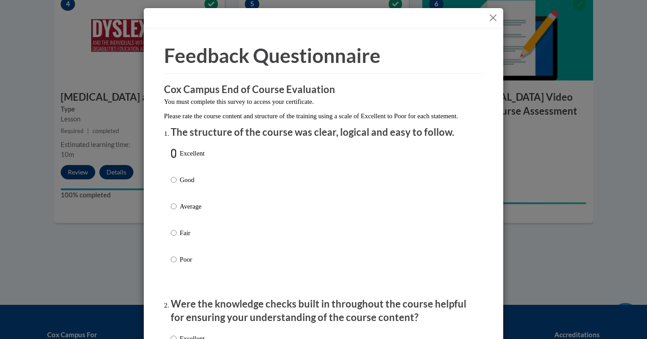
click at [173, 158] on input "Excellent" at bounding box center [174, 153] width 6 height 10
radio input "true"
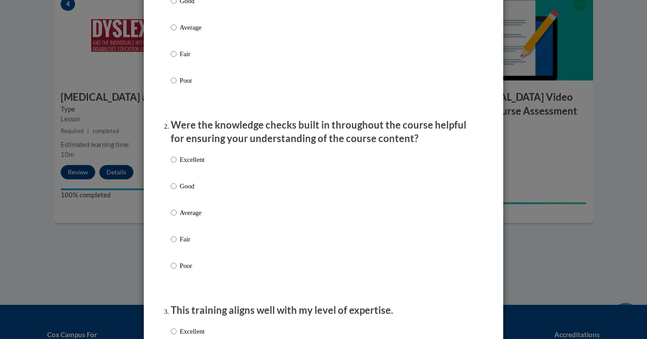
click at [177, 166] on label "Excellent" at bounding box center [188, 167] width 34 height 24
click at [177, 164] on input "Excellent" at bounding box center [174, 160] width 6 height 10
radio input "true"
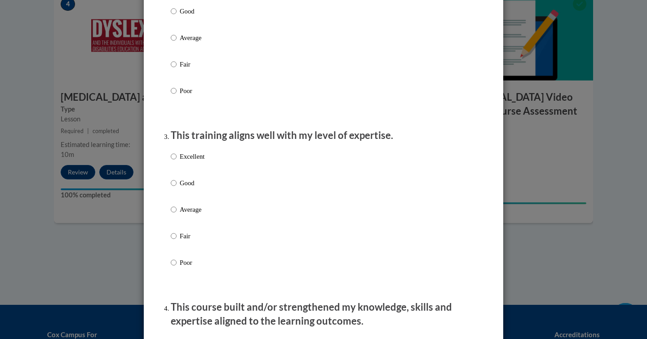
scroll to position [370, 0]
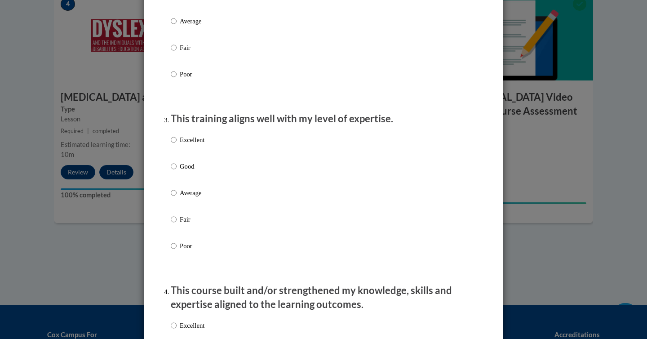
click at [179, 146] on label "Excellent" at bounding box center [188, 147] width 34 height 24
click at [177, 145] on input "Excellent" at bounding box center [174, 140] width 6 height 10
radio input "true"
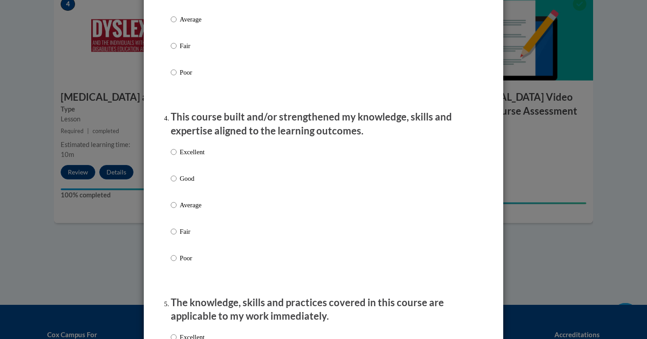
scroll to position [575, 0]
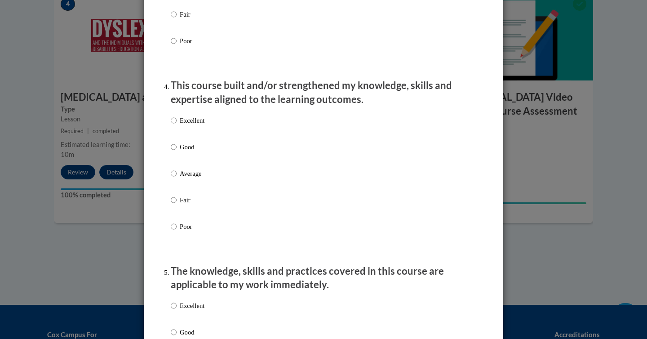
click at [187, 125] on p "Excellent" at bounding box center [192, 120] width 25 height 10
click at [177, 125] on input "Excellent" at bounding box center [174, 120] width 6 height 10
radio input "true"
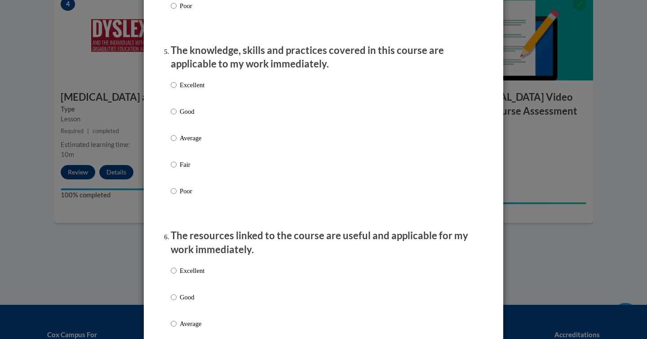
click at [186, 90] on p "Excellent" at bounding box center [192, 85] width 25 height 10
click at [177, 90] on input "Excellent" at bounding box center [174, 85] width 6 height 10
radio input "true"
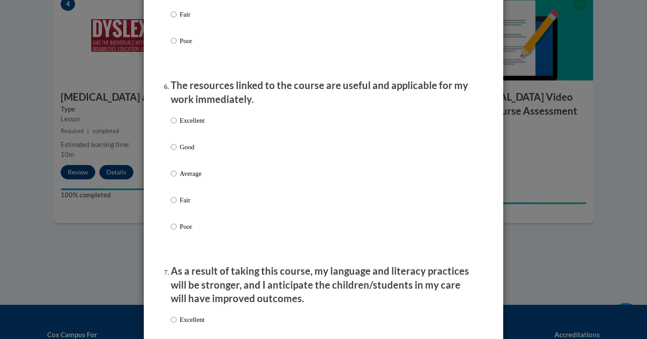
click at [185, 134] on label "Excellent" at bounding box center [188, 127] width 34 height 24
click at [177, 125] on input "Excellent" at bounding box center [174, 120] width 6 height 10
radio input "true"
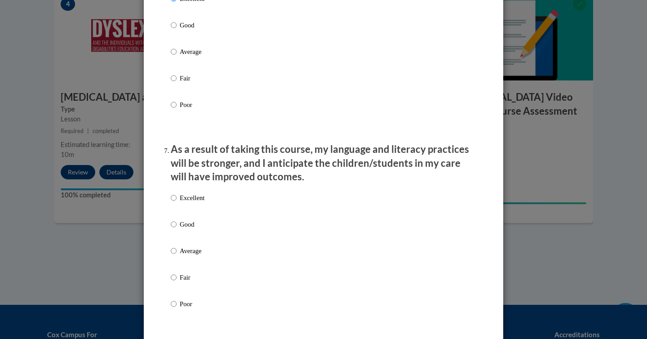
click at [200, 203] on p "Excellent" at bounding box center [192, 198] width 25 height 10
click at [177, 203] on input "Excellent" at bounding box center [174, 198] width 6 height 10
radio input "true"
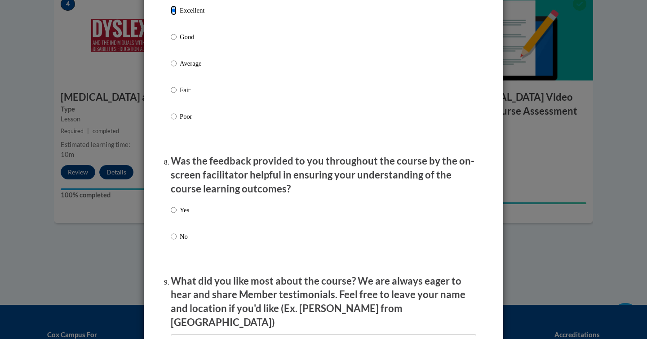
scroll to position [1261, 0]
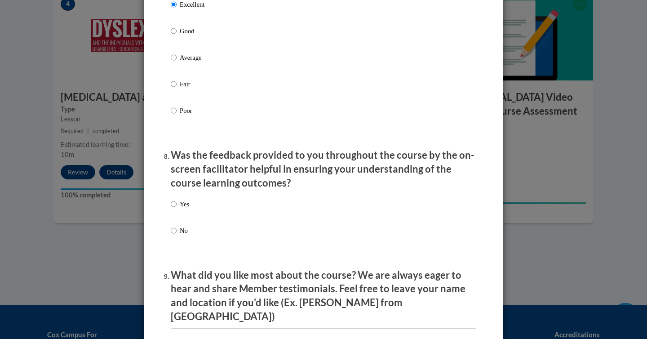
click at [192, 217] on div "Yes No" at bounding box center [324, 228] width 306 height 67
click at [186, 209] on p "Yes" at bounding box center [184, 204] width 9 height 10
click at [177, 209] on input "Yes" at bounding box center [174, 204] width 6 height 10
radio input "true"
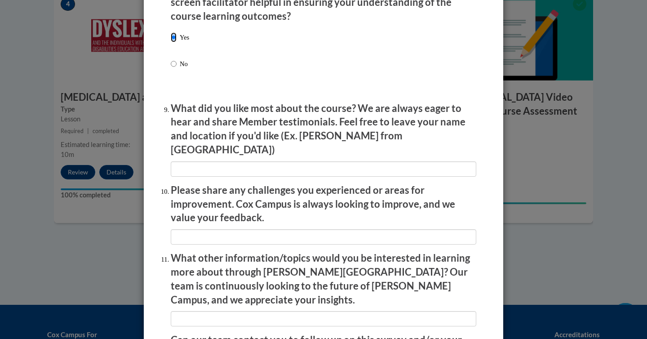
scroll to position [1429, 0]
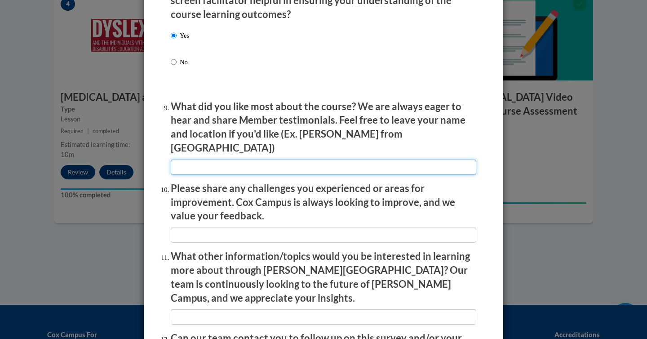
click at [195, 159] on input "textbox" at bounding box center [324, 166] width 306 height 15
type input "n/a"
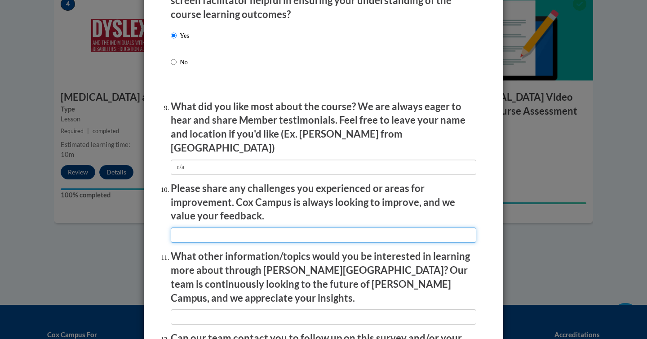
click at [174, 230] on input "textbox" at bounding box center [324, 234] width 306 height 15
type input "n/a"
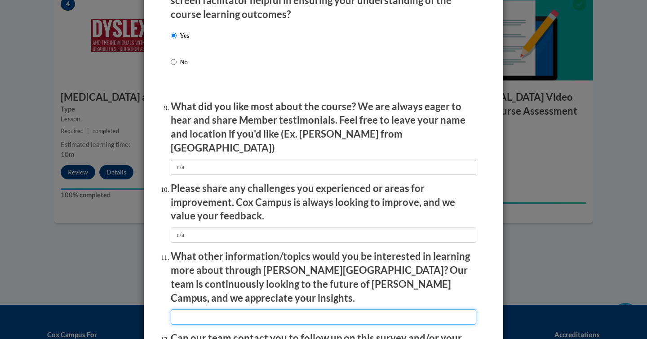
click at [200, 309] on input "textbox" at bounding box center [324, 316] width 306 height 15
type input "n/a"
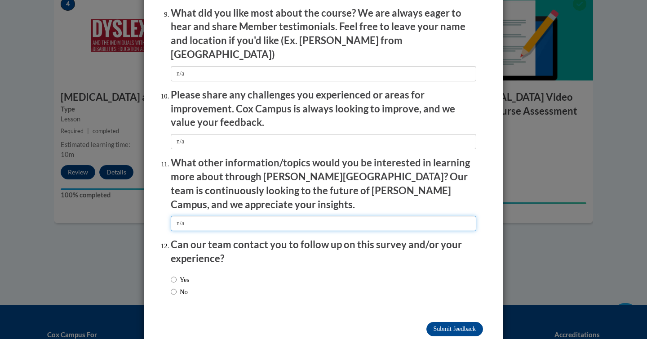
scroll to position [1528, 0]
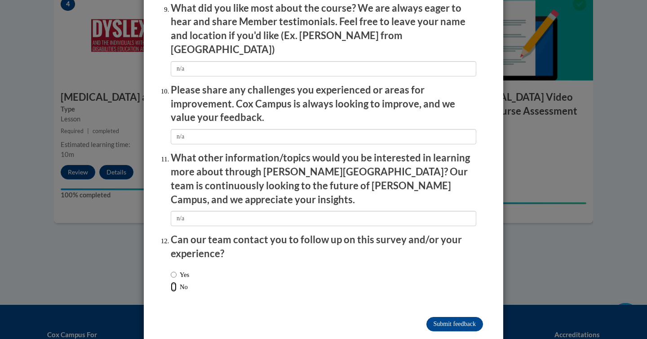
click at [173, 282] on input "No" at bounding box center [174, 287] width 6 height 10
radio input "true"
click at [467, 317] on input "Submit feedback" at bounding box center [454, 324] width 57 height 14
